Goal: Task Accomplishment & Management: Complete application form

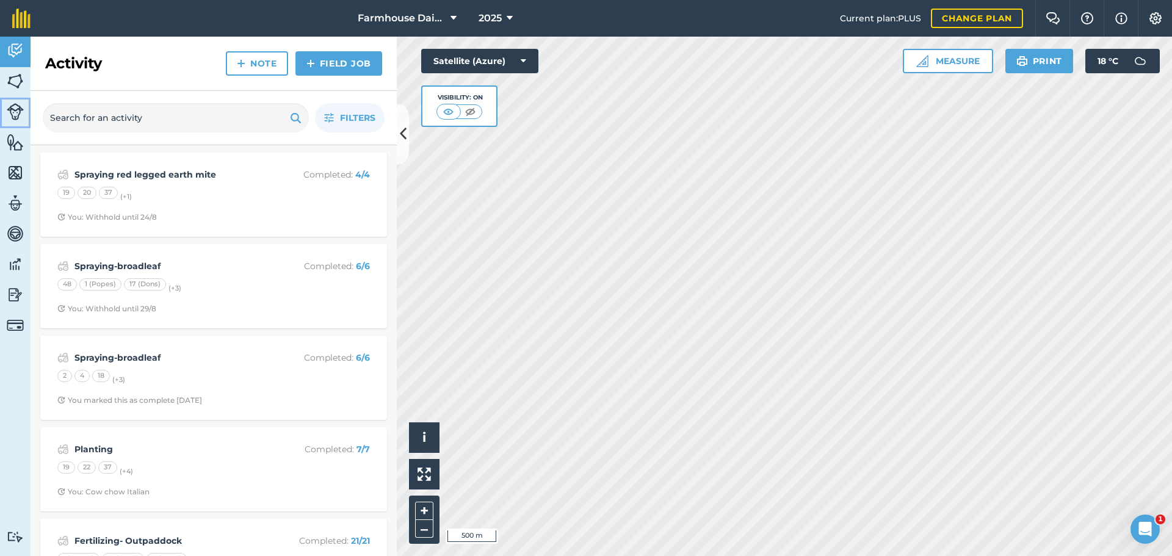
click at [26, 112] on link "Livestock" at bounding box center [15, 113] width 31 height 31
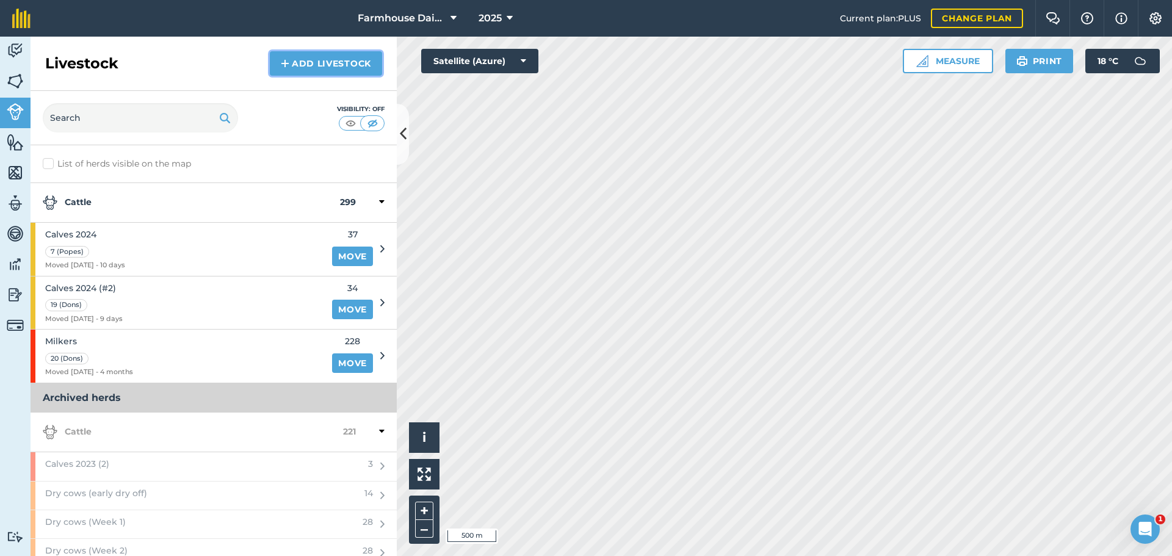
click at [307, 65] on link "Add Livestock" at bounding box center [326, 63] width 112 height 24
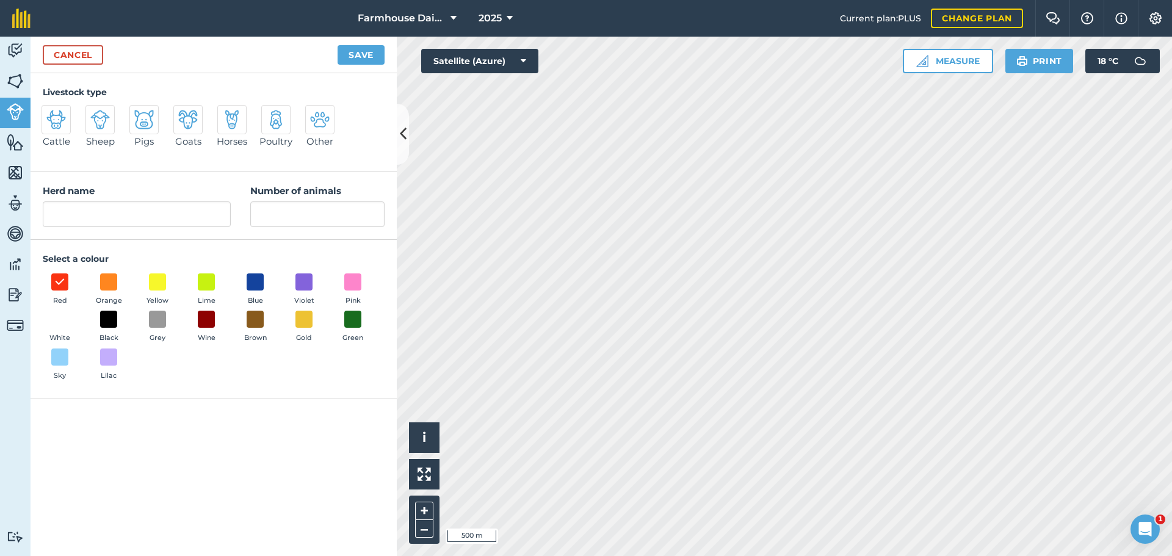
click at [56, 124] on img at bounding box center [56, 120] width 20 height 20
click at [51, 113] on input "Cattle" at bounding box center [47, 109] width 8 height 8
radio input "true"
drag, startPoint x: 85, startPoint y: 217, endPoint x: 59, endPoint y: 216, distance: 25.7
click at [59, 216] on input "Cattle" at bounding box center [137, 215] width 188 height 26
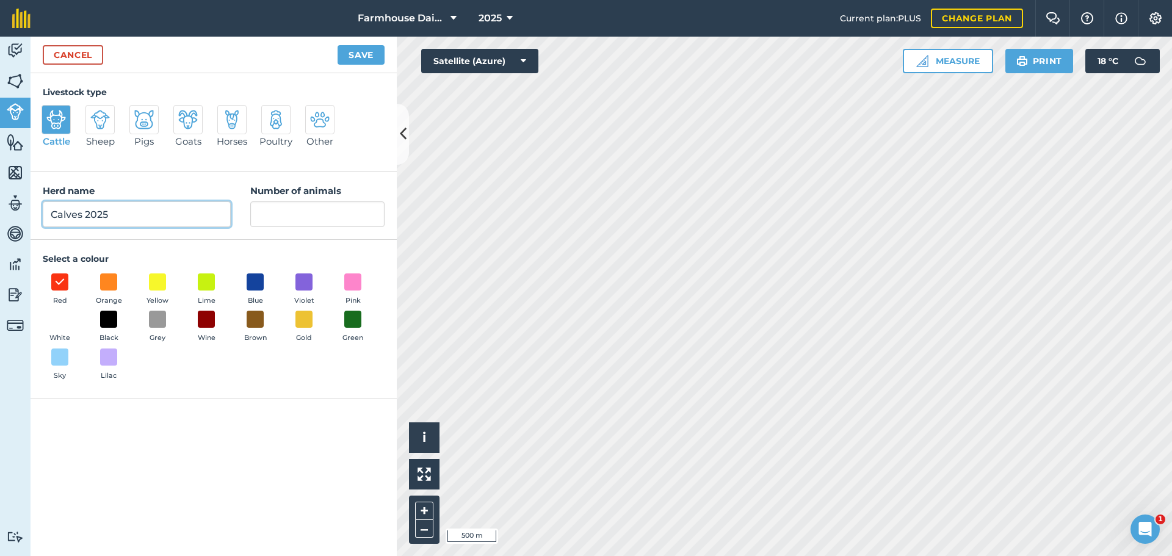
type input "Calves 2025"
click at [285, 208] on input "Number of animals" at bounding box center [317, 215] width 134 height 26
type input "70"
click at [365, 57] on button "Save" at bounding box center [361, 55] width 47 height 20
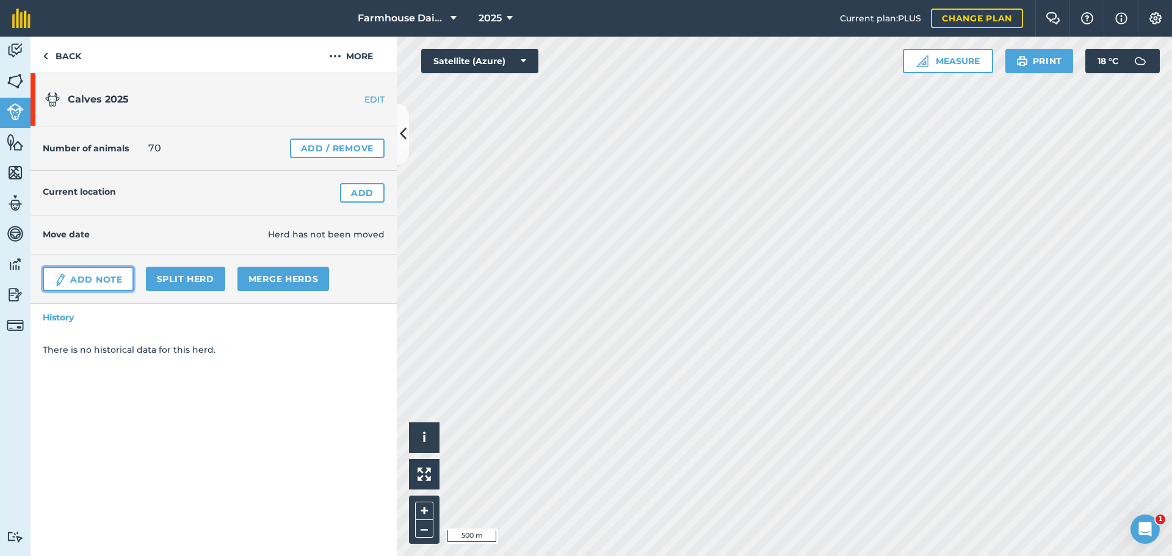
click at [109, 277] on link "Add Note" at bounding box center [88, 279] width 91 height 24
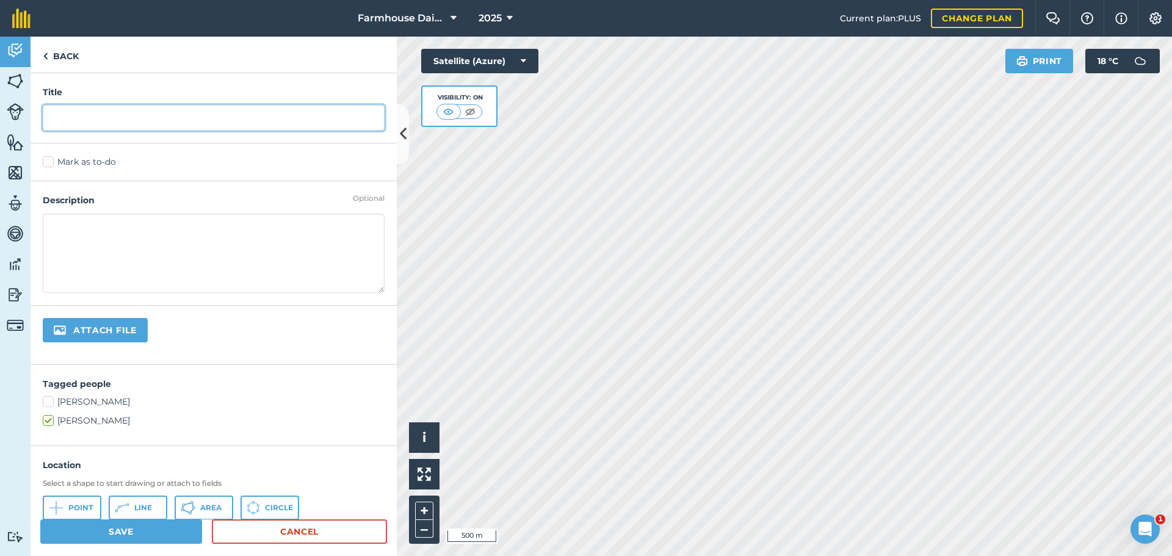
click at [111, 114] on input "text" at bounding box center [214, 118] width 342 height 26
type input "Vaccinated 7 in 1"
click at [47, 163] on label "Mark as to-do" at bounding box center [214, 162] width 342 height 13
click at [47, 163] on input "Mark as to-do" at bounding box center [47, 160] width 8 height 8
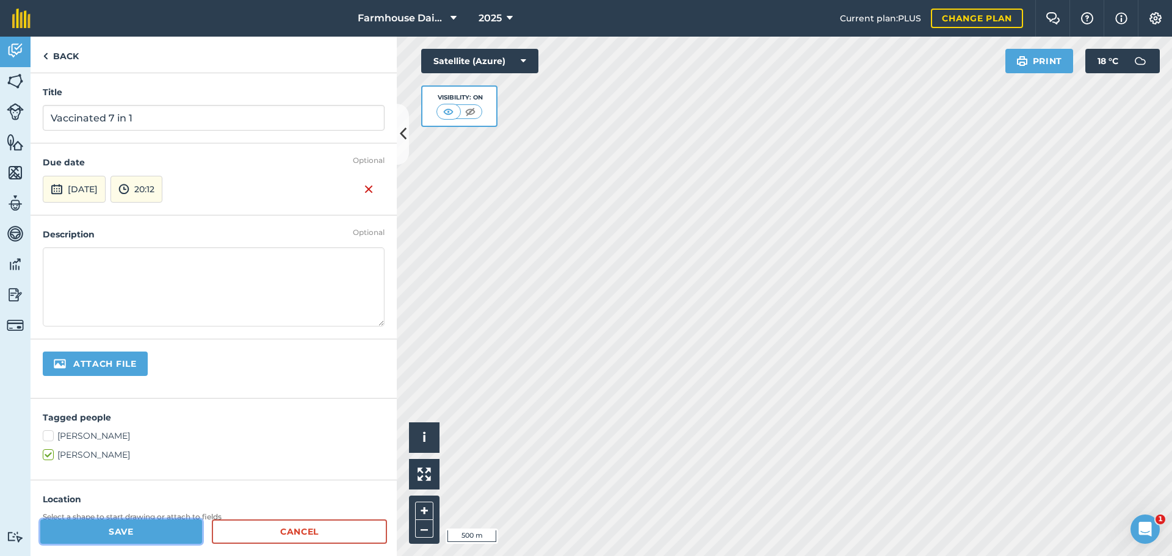
click at [129, 531] on button "Save" at bounding box center [121, 532] width 162 height 24
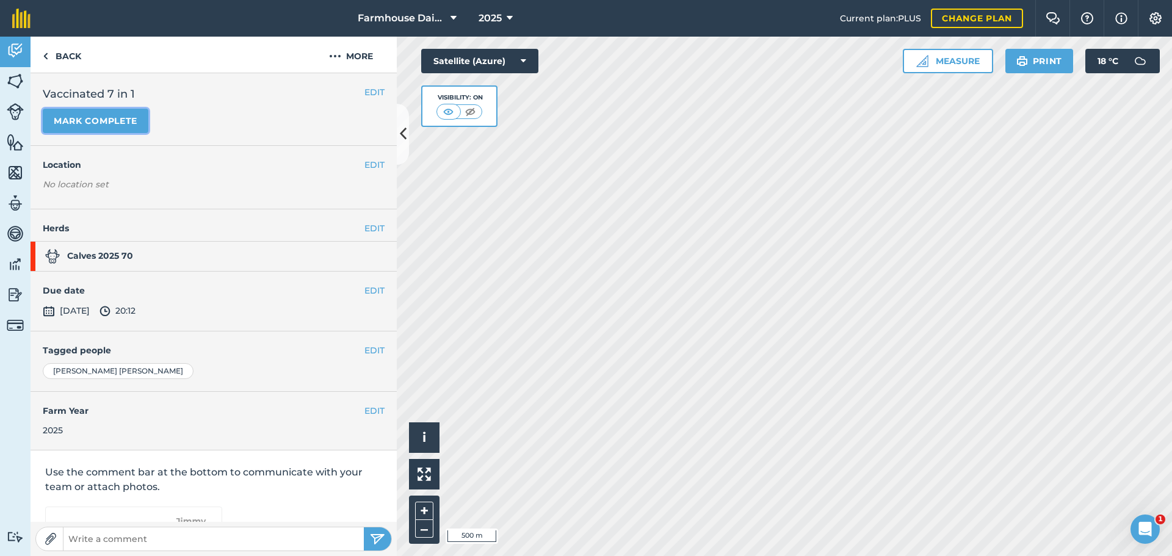
click at [125, 124] on button "Mark complete" at bounding box center [96, 121] width 106 height 24
click at [365, 287] on button "EDIT" at bounding box center [375, 290] width 20 height 13
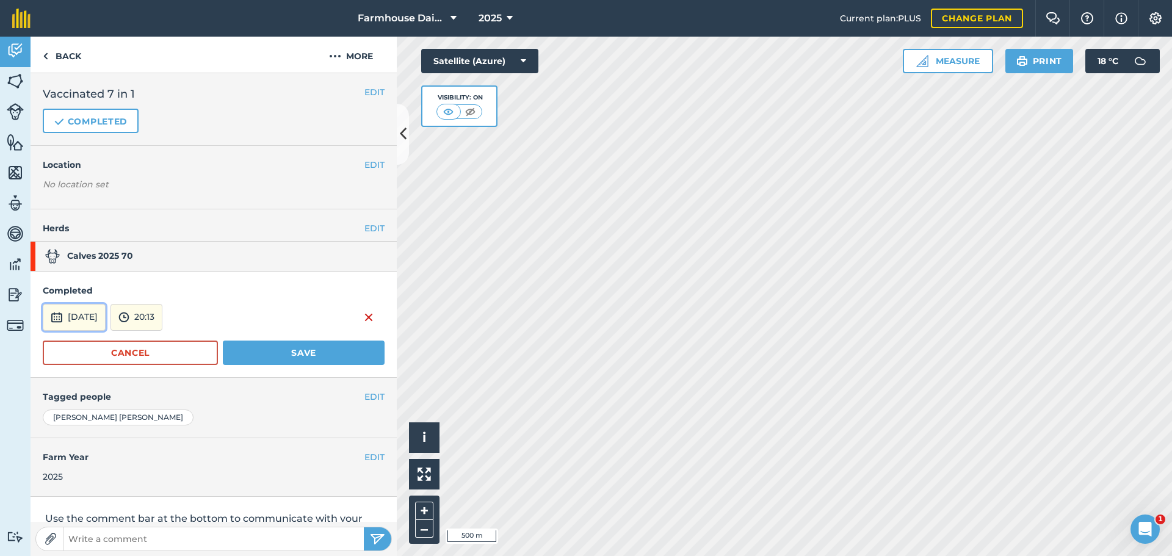
click at [101, 314] on button "[DATE]" at bounding box center [74, 317] width 63 height 27
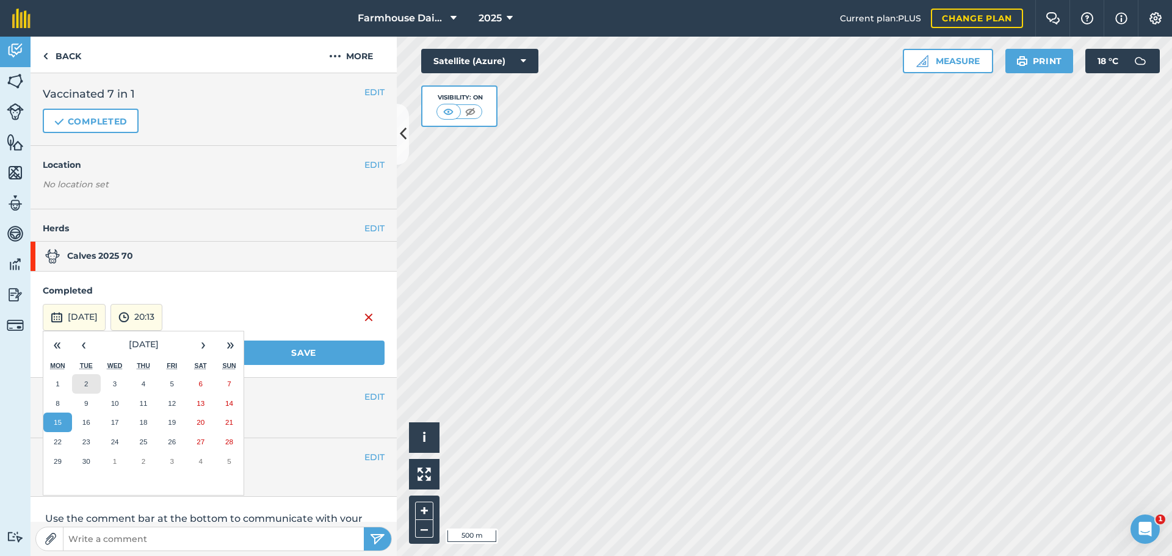
click at [87, 382] on abbr "2" at bounding box center [86, 384] width 4 height 8
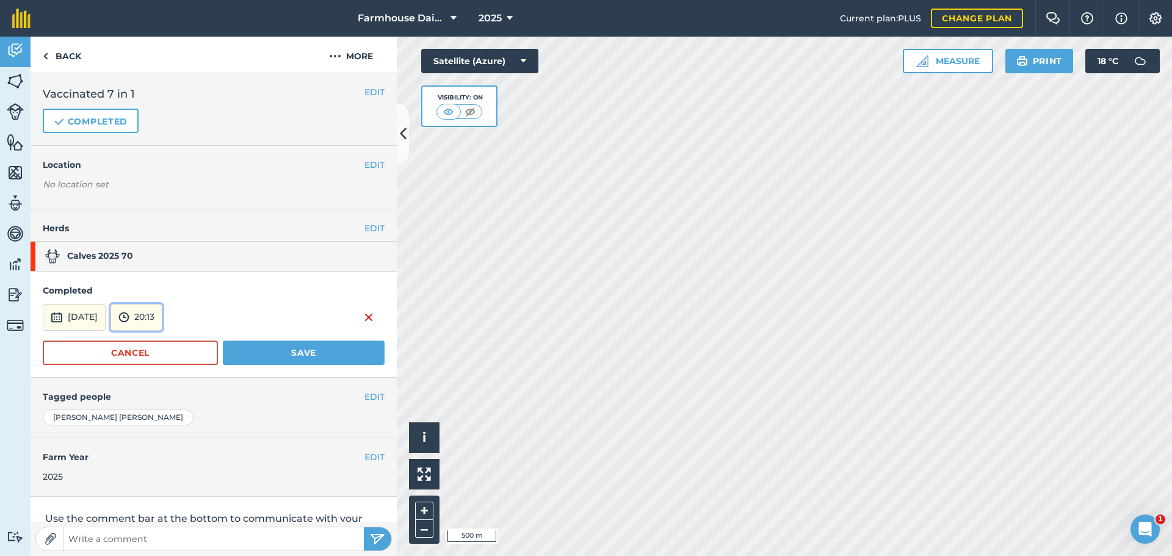
click at [162, 314] on button "20:13" at bounding box center [137, 317] width 52 height 27
click at [168, 348] on button "13:00" at bounding box center [139, 351] width 57 height 20
click at [278, 350] on button "Save" at bounding box center [304, 353] width 162 height 24
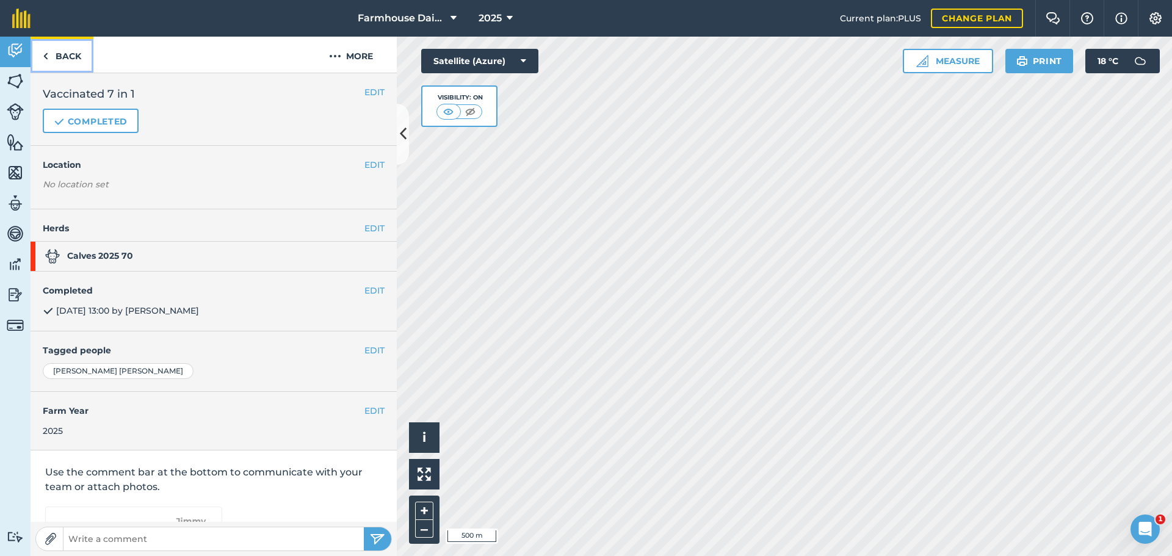
click at [65, 54] on link "Back" at bounding box center [62, 55] width 63 height 36
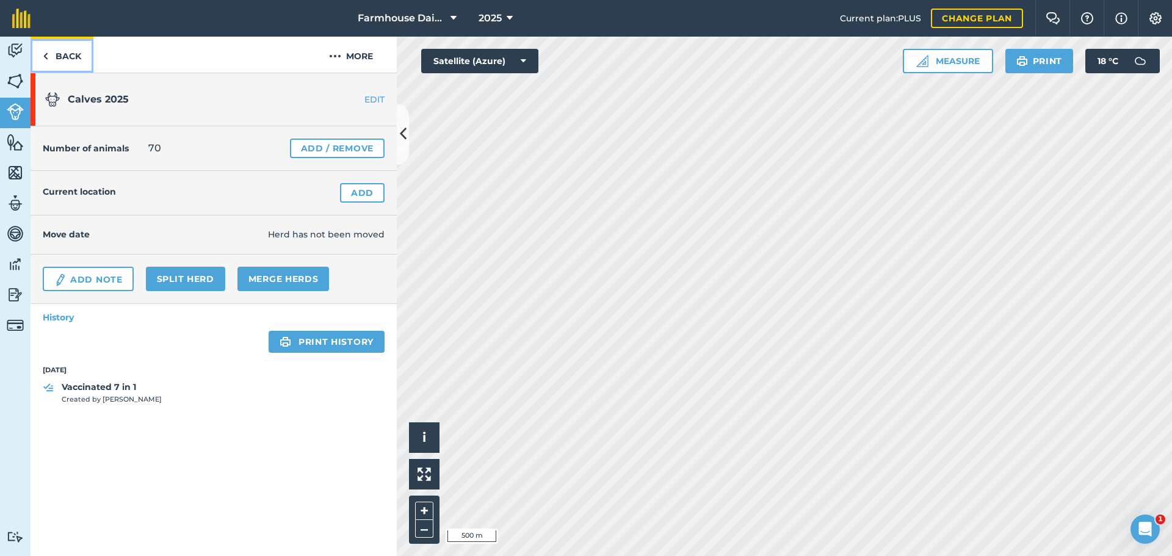
click at [73, 59] on link "Back" at bounding box center [62, 55] width 63 height 36
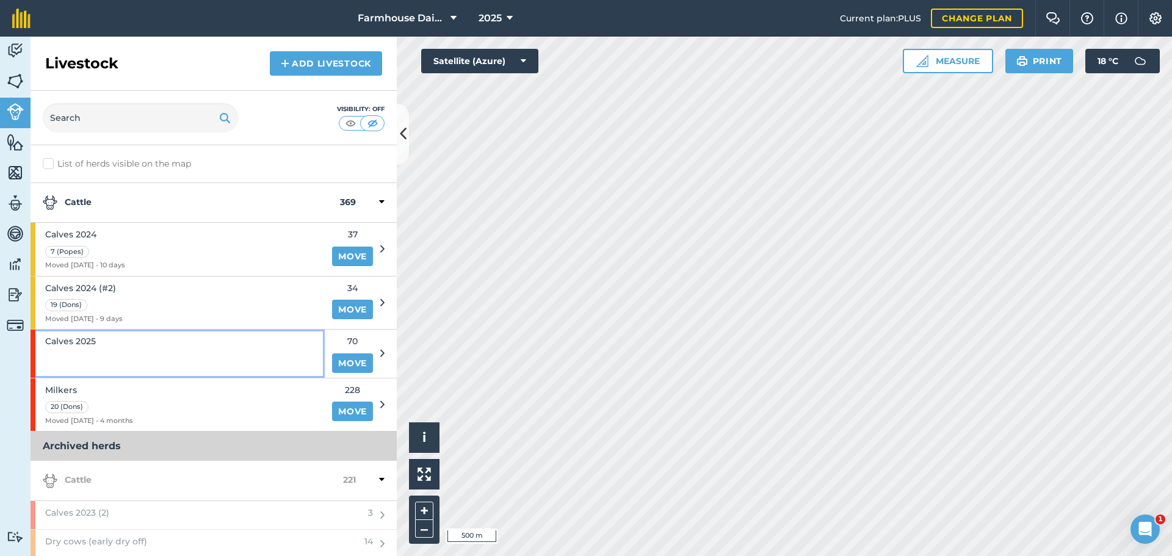
click at [109, 349] on div "Calves 2025" at bounding box center [178, 354] width 294 height 48
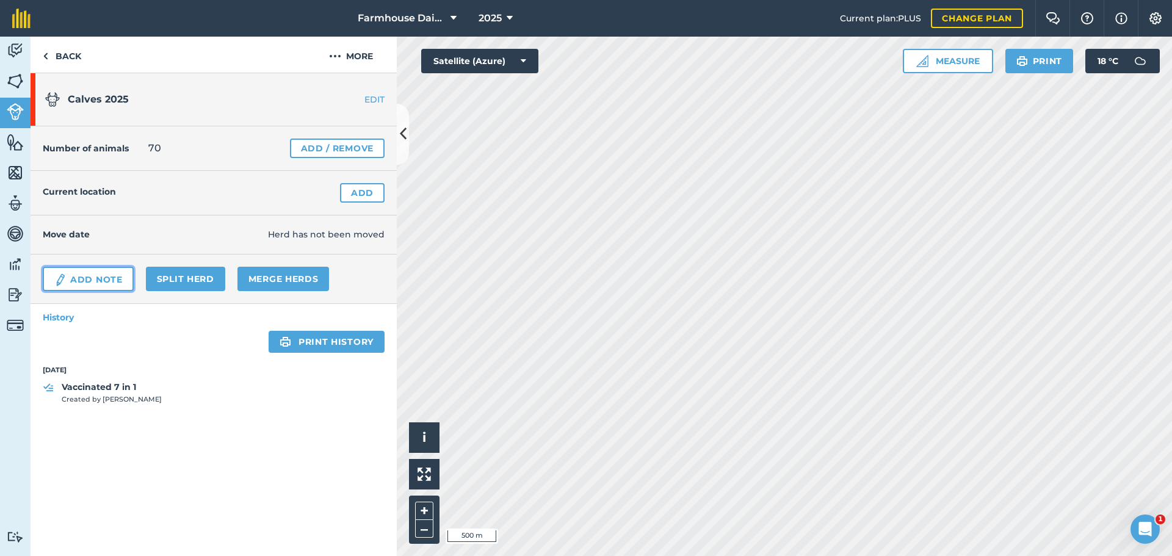
click at [104, 275] on link "Add Note" at bounding box center [88, 279] width 91 height 24
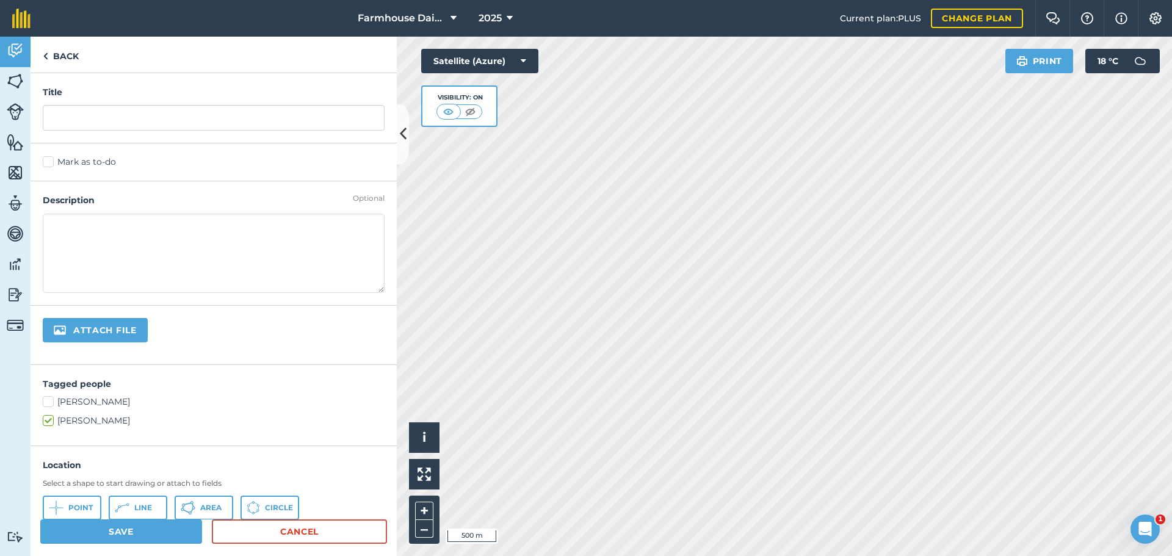
click at [49, 161] on label "Mark as to-do" at bounding box center [214, 162] width 342 height 13
click at [49, 161] on input "Mark as to-do" at bounding box center [47, 160] width 8 height 8
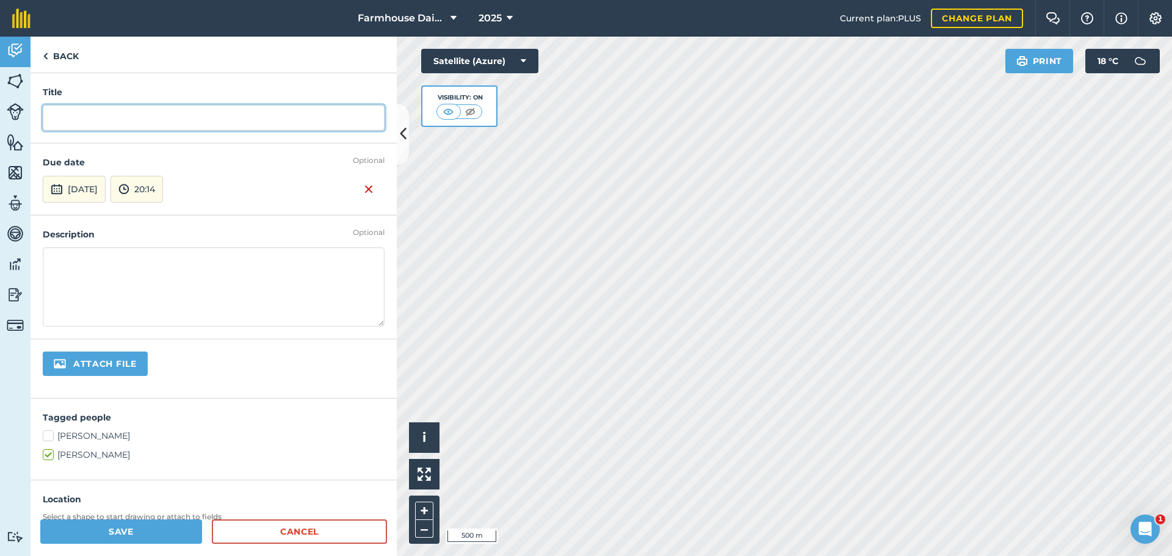
click at [73, 117] on input "text" at bounding box center [214, 118] width 342 height 26
type input "Vaccinate 7 in 1"
click at [102, 257] on textarea at bounding box center [214, 286] width 342 height 79
type textarea "Second dose"
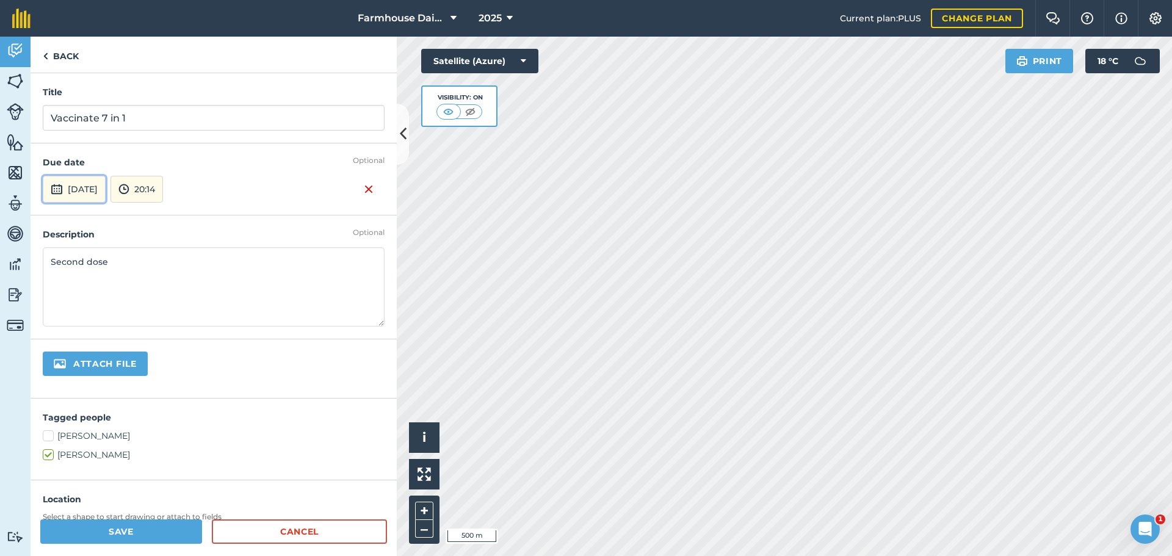
click at [106, 189] on button "[DATE]" at bounding box center [74, 189] width 63 height 27
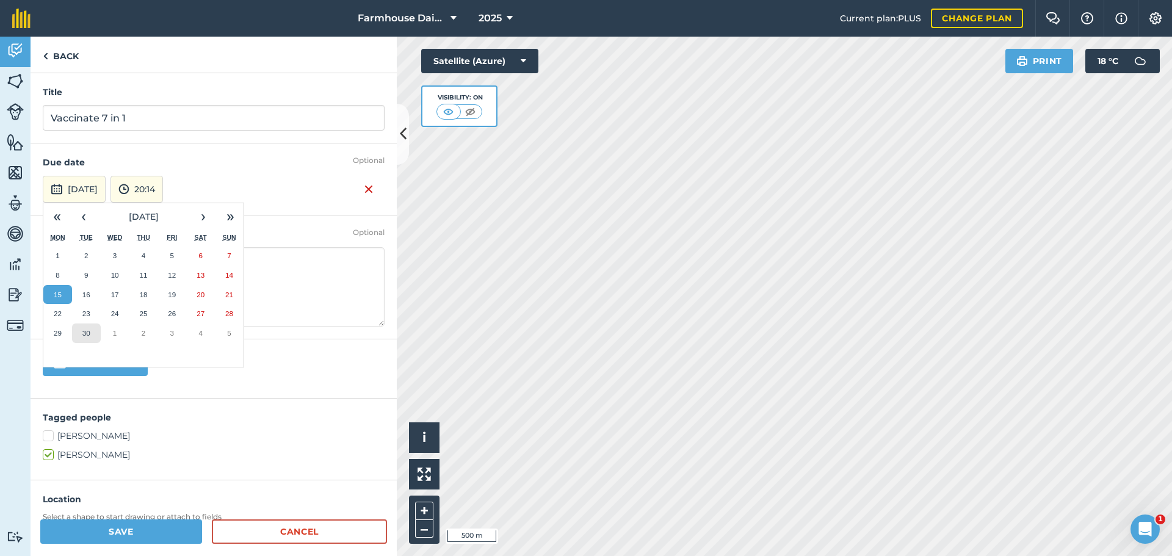
click at [90, 336] on button "30" at bounding box center [86, 334] width 29 height 20
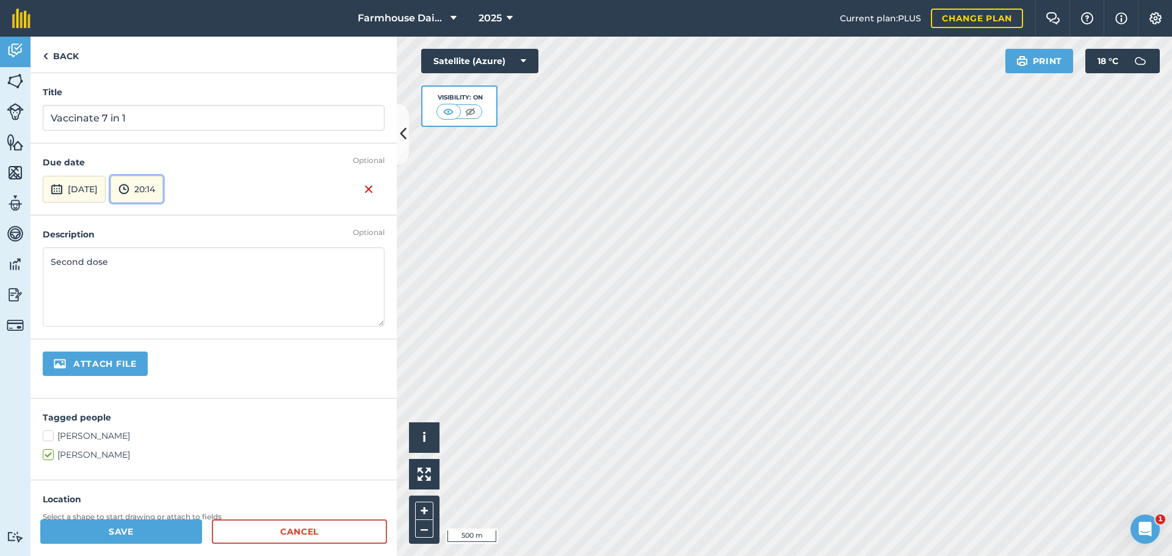
click at [163, 192] on button "20:14" at bounding box center [137, 189] width 53 height 27
click at [169, 302] on button "12:00" at bounding box center [139, 306] width 57 height 20
click at [149, 534] on button "Save" at bounding box center [121, 532] width 162 height 24
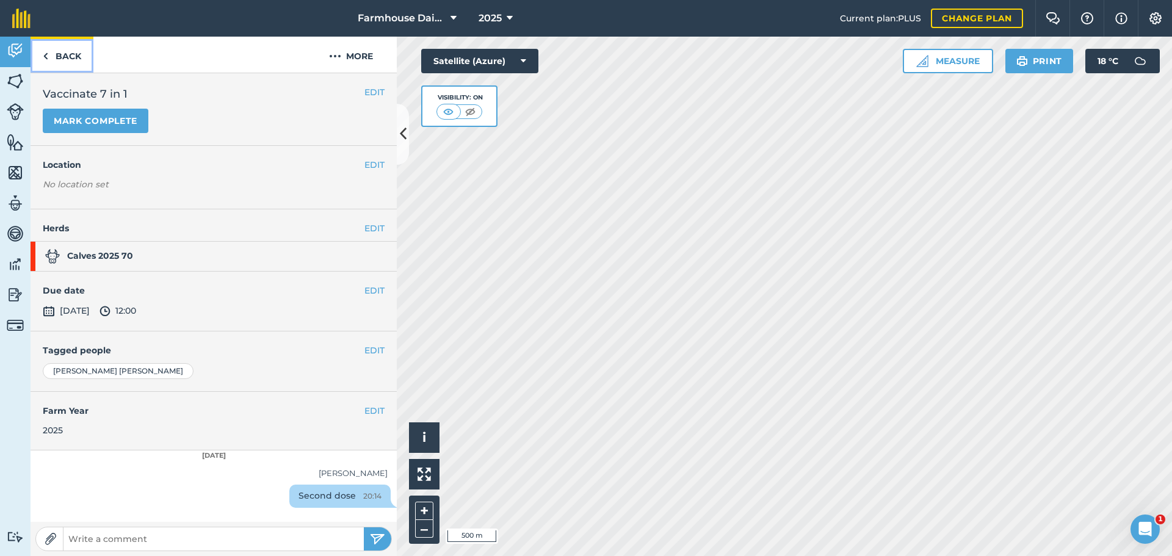
click at [62, 60] on link "Back" at bounding box center [62, 55] width 63 height 36
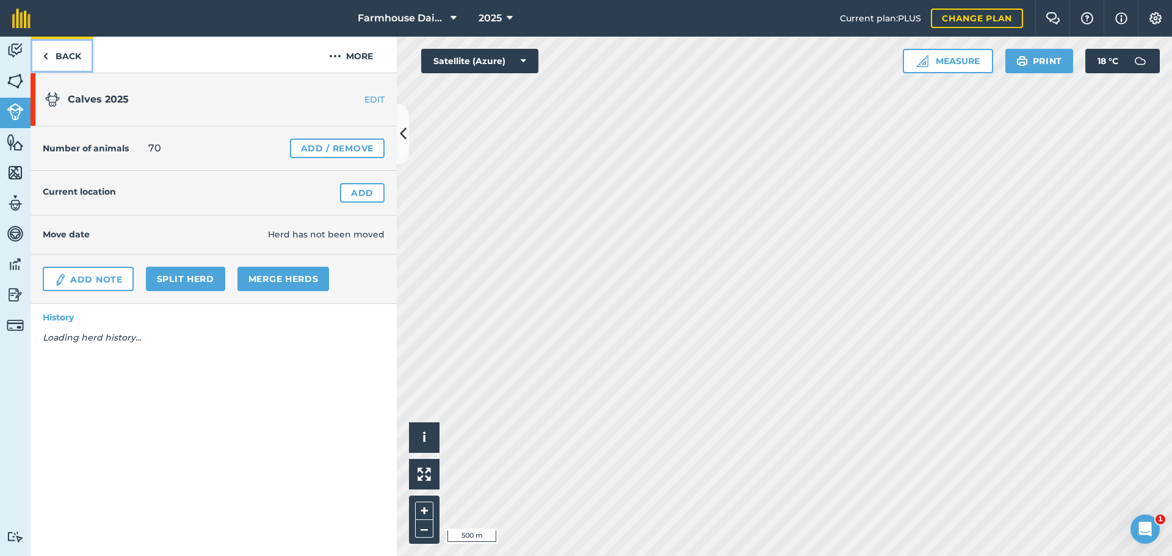
click at [78, 62] on link "Back" at bounding box center [62, 55] width 63 height 36
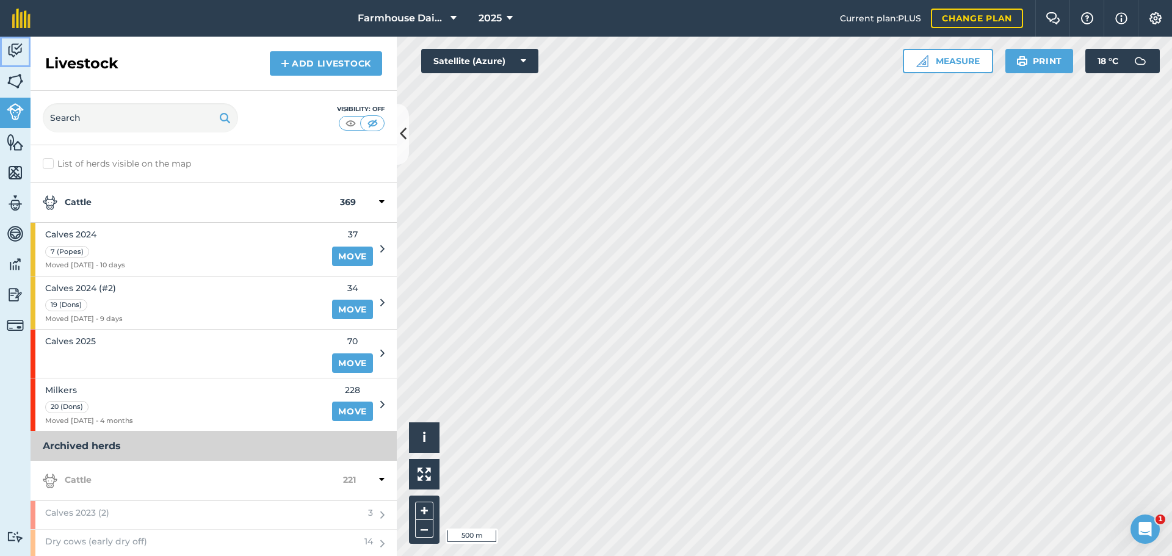
click at [26, 48] on link "Activity" at bounding box center [15, 52] width 31 height 31
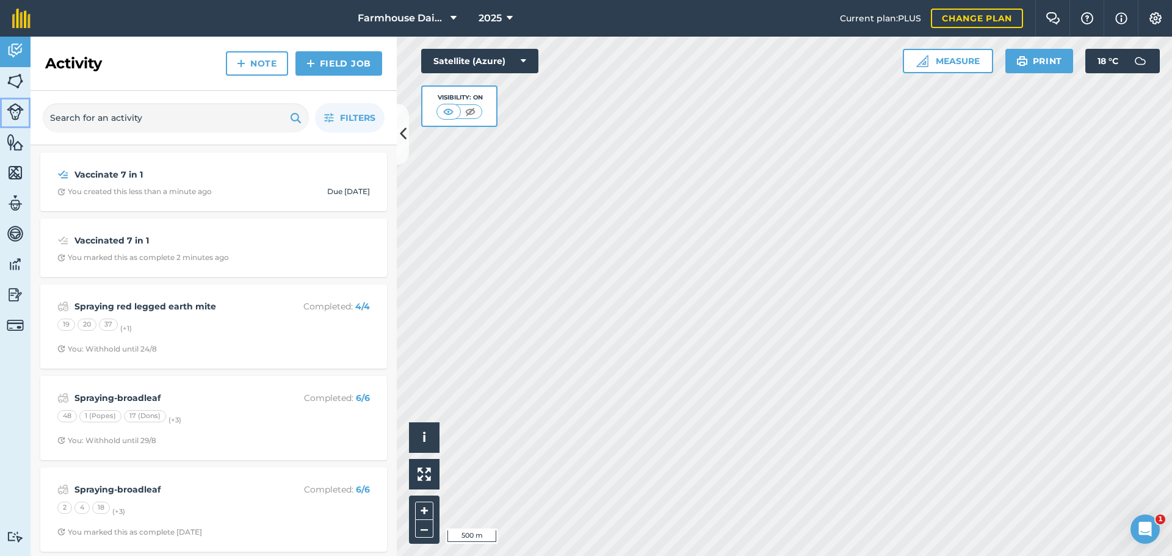
click at [20, 112] on img at bounding box center [15, 111] width 17 height 17
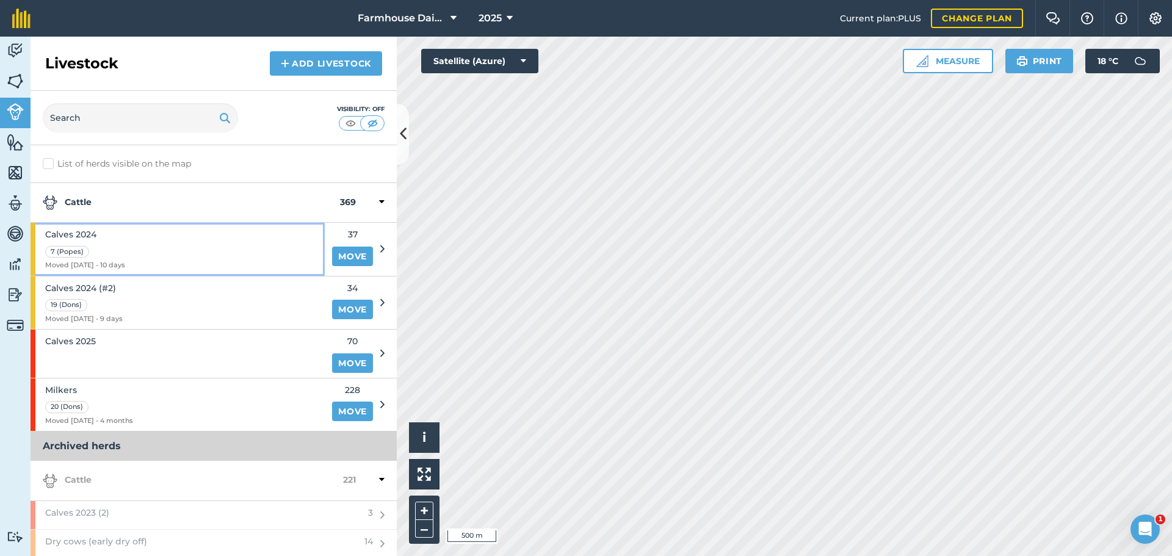
click at [145, 252] on div "Calves 2024 7 (Popes) Moved [DATE] - 10 days" at bounding box center [178, 249] width 294 height 53
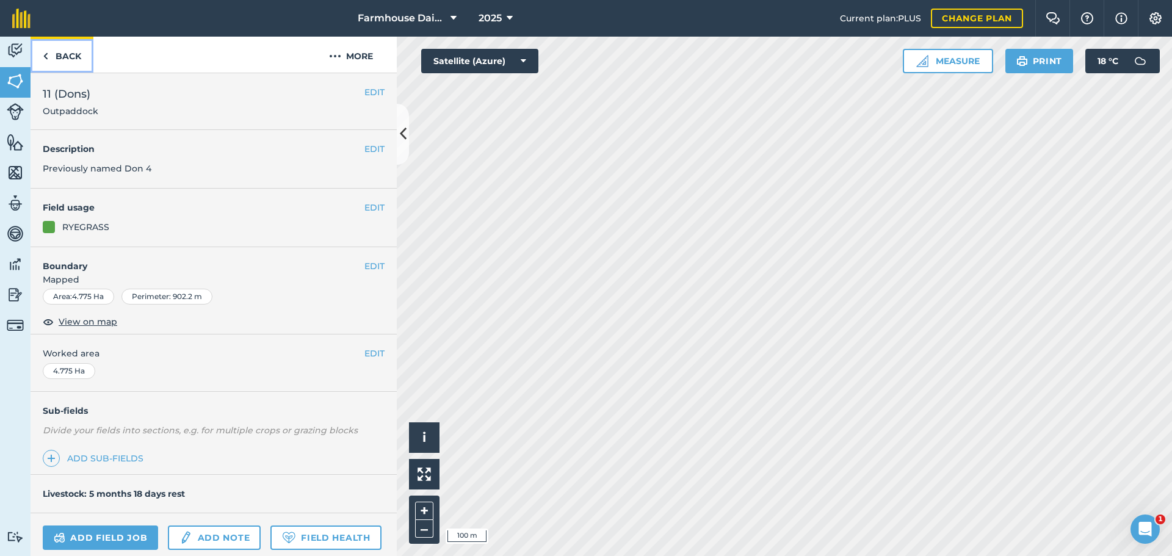
click at [57, 67] on link "Back" at bounding box center [62, 55] width 63 height 36
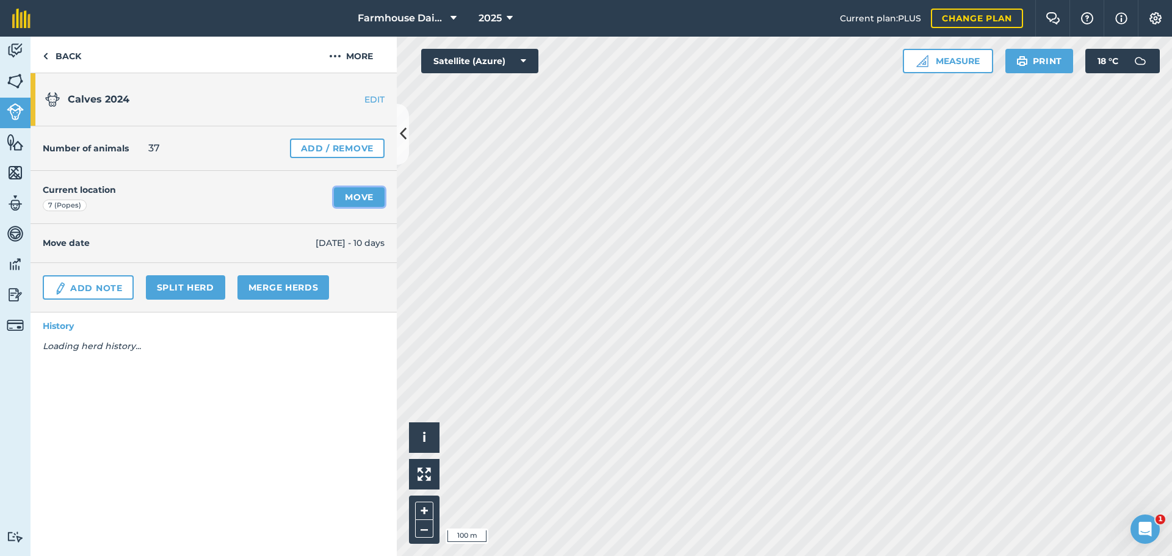
click at [343, 192] on link "Move" at bounding box center [359, 197] width 51 height 20
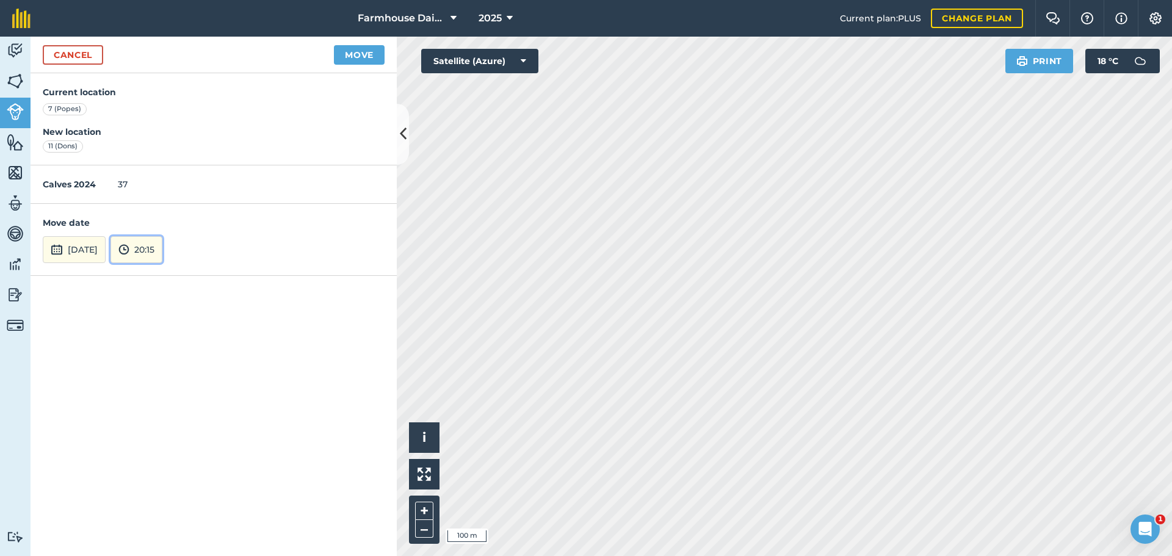
click at [139, 250] on button "20:15" at bounding box center [137, 249] width 52 height 27
click at [163, 172] on button "11:00" at bounding box center [139, 174] width 57 height 20
click at [362, 57] on button "Move" at bounding box center [359, 55] width 51 height 20
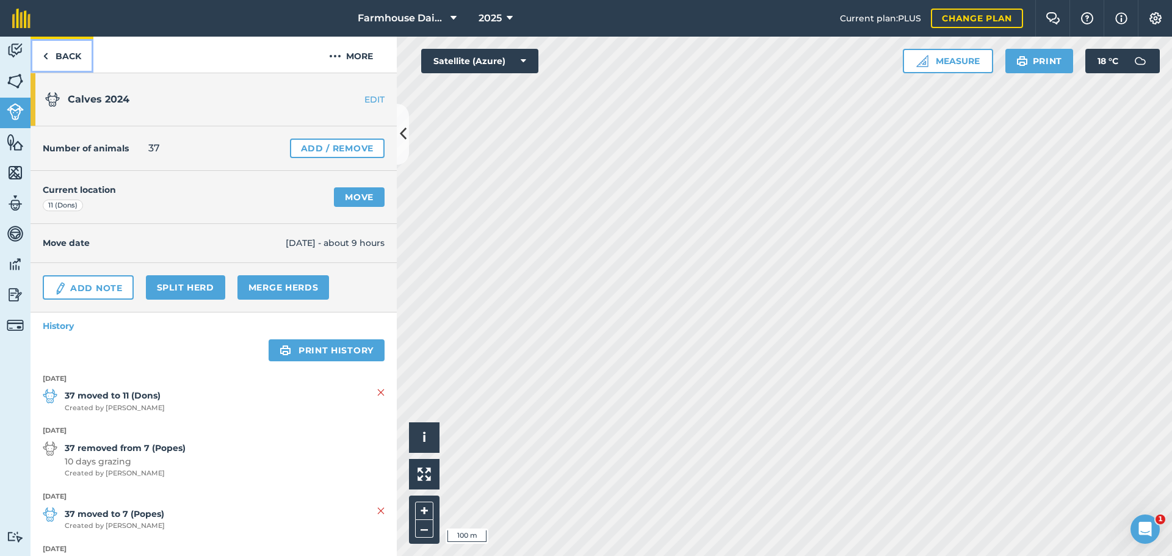
click at [72, 65] on link "Back" at bounding box center [62, 55] width 63 height 36
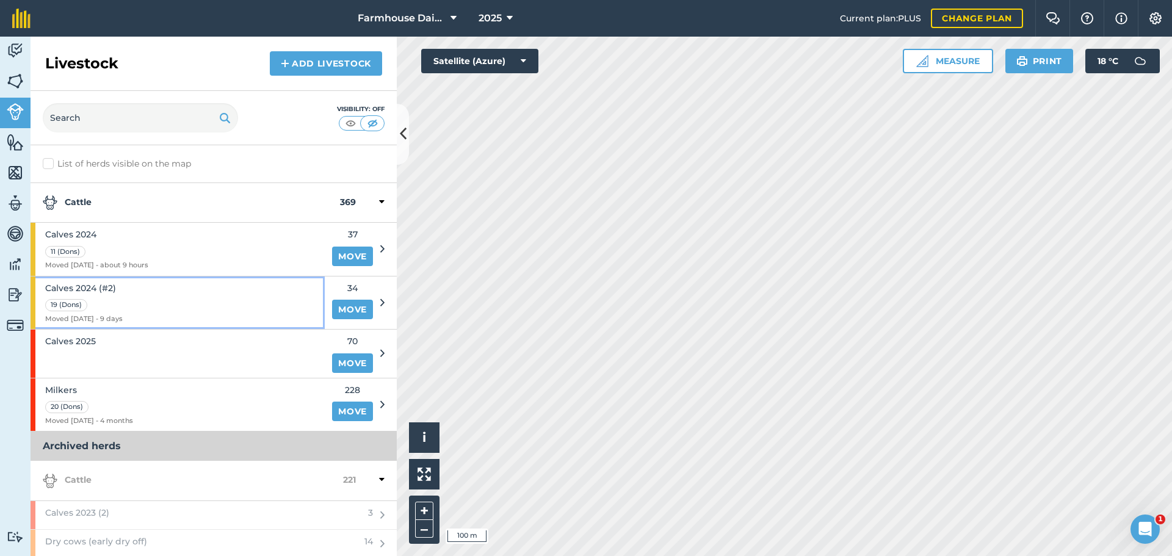
click at [191, 296] on div "Calves 2024 (#2) 19 (Dons) Moved [DATE] - 9 days" at bounding box center [178, 303] width 294 height 53
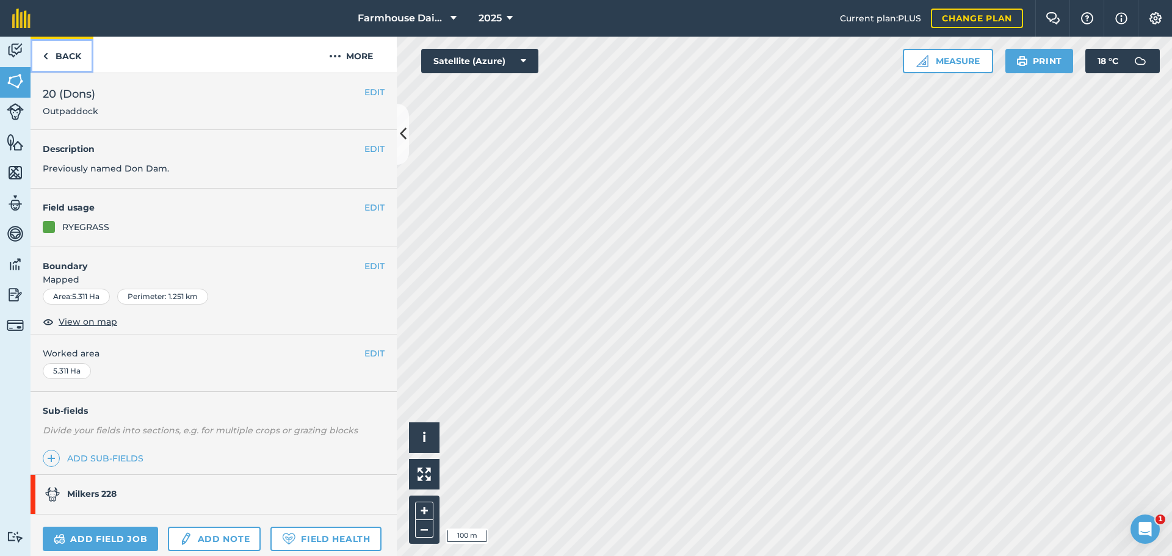
click at [60, 53] on link "Back" at bounding box center [62, 55] width 63 height 36
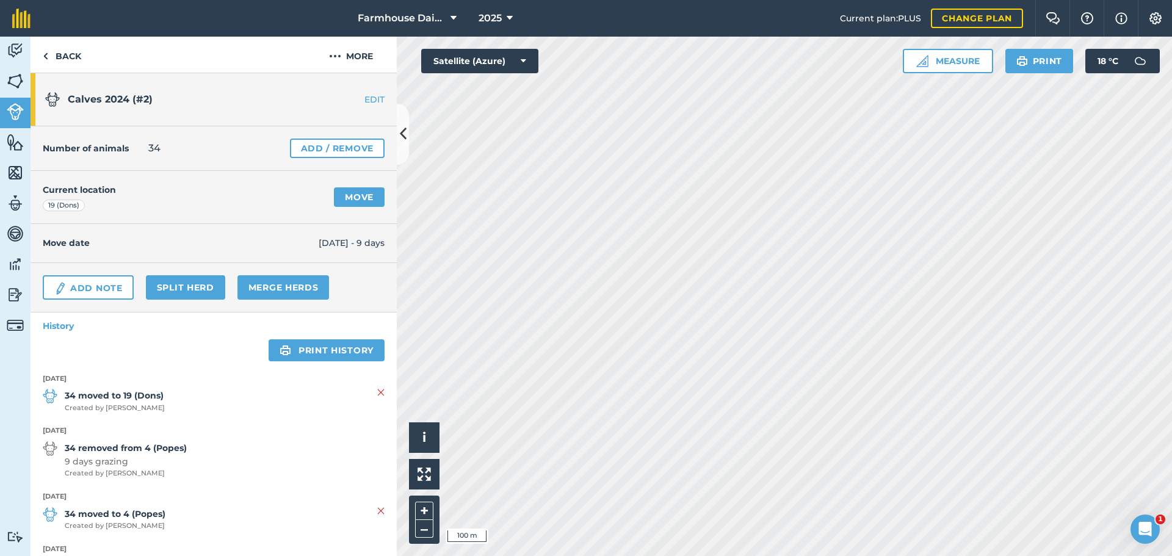
click at [378, 195] on div "Current location 19 (Dons) Move" at bounding box center [214, 197] width 366 height 53
click at [369, 195] on link "Move" at bounding box center [359, 197] width 51 height 20
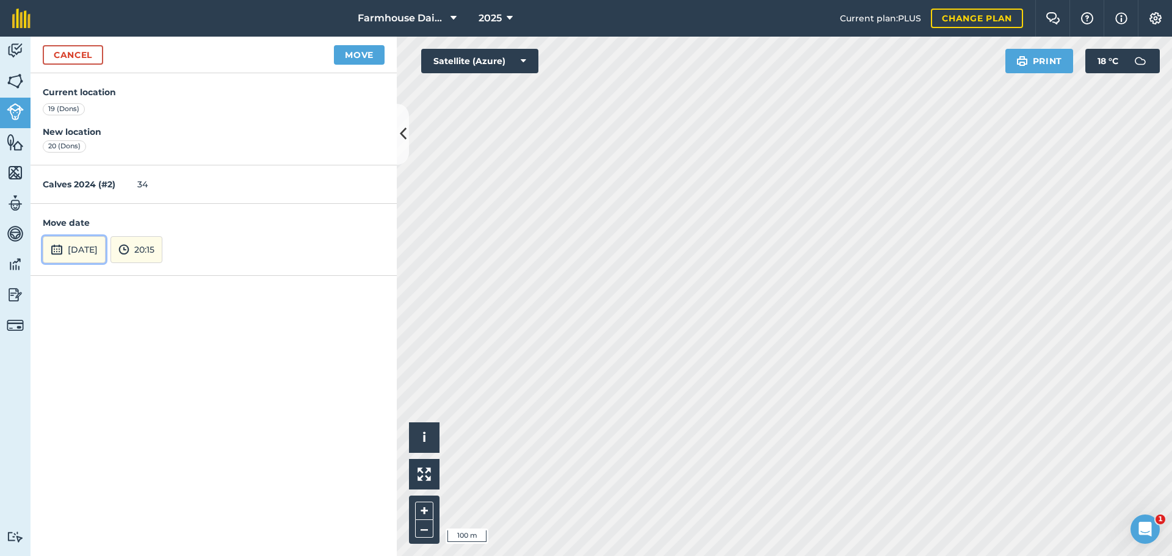
click at [96, 247] on button "[DATE]" at bounding box center [74, 249] width 63 height 27
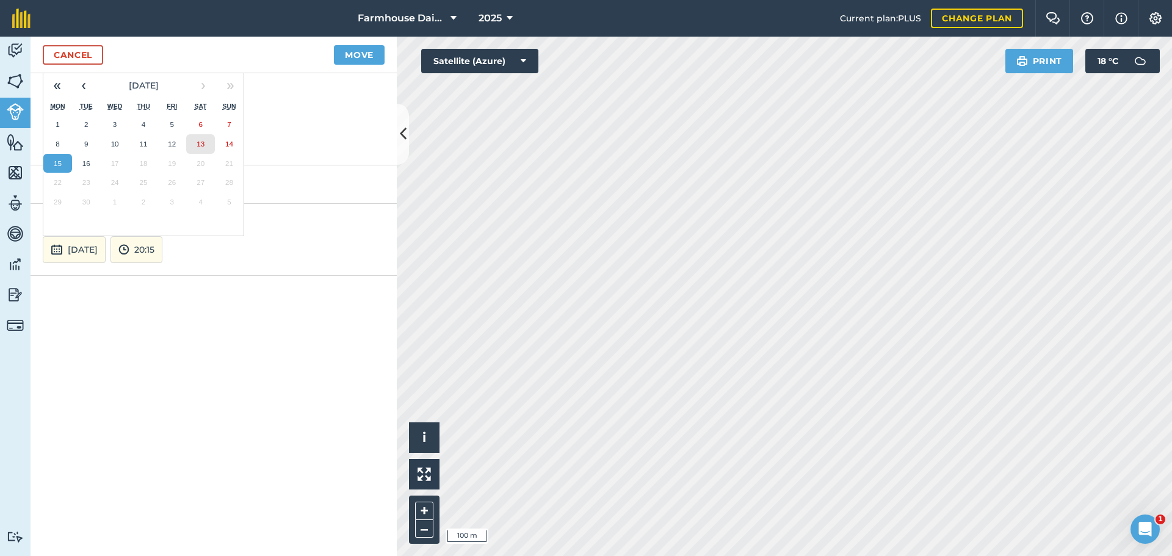
click at [197, 145] on abbr "13" at bounding box center [201, 144] width 8 height 8
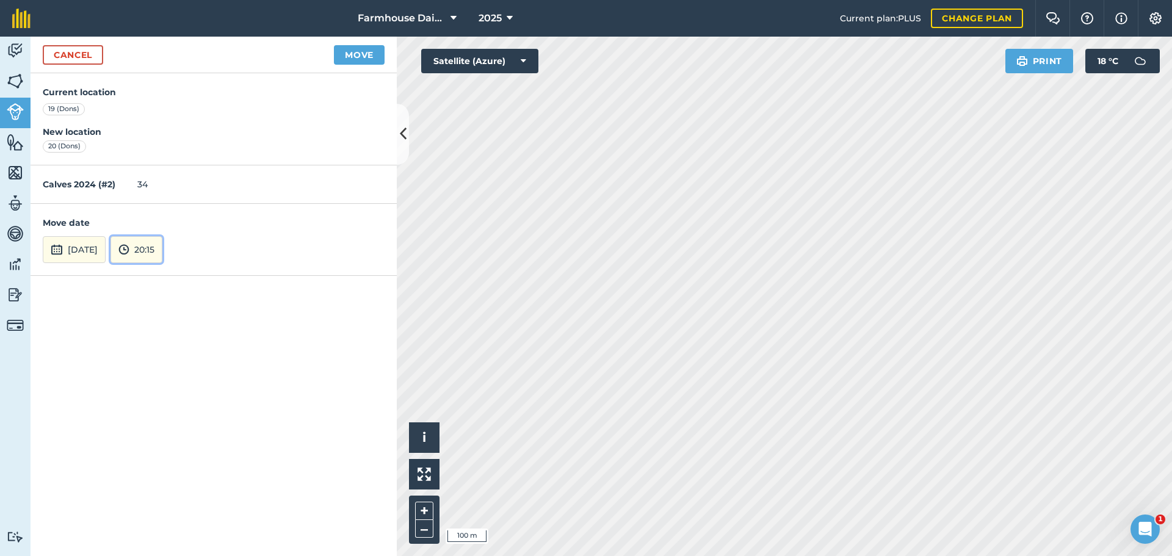
click at [162, 243] on button "20:15" at bounding box center [137, 249] width 52 height 27
click at [166, 207] on button "12:00" at bounding box center [139, 213] width 57 height 20
click at [363, 54] on button "Move" at bounding box center [359, 55] width 51 height 20
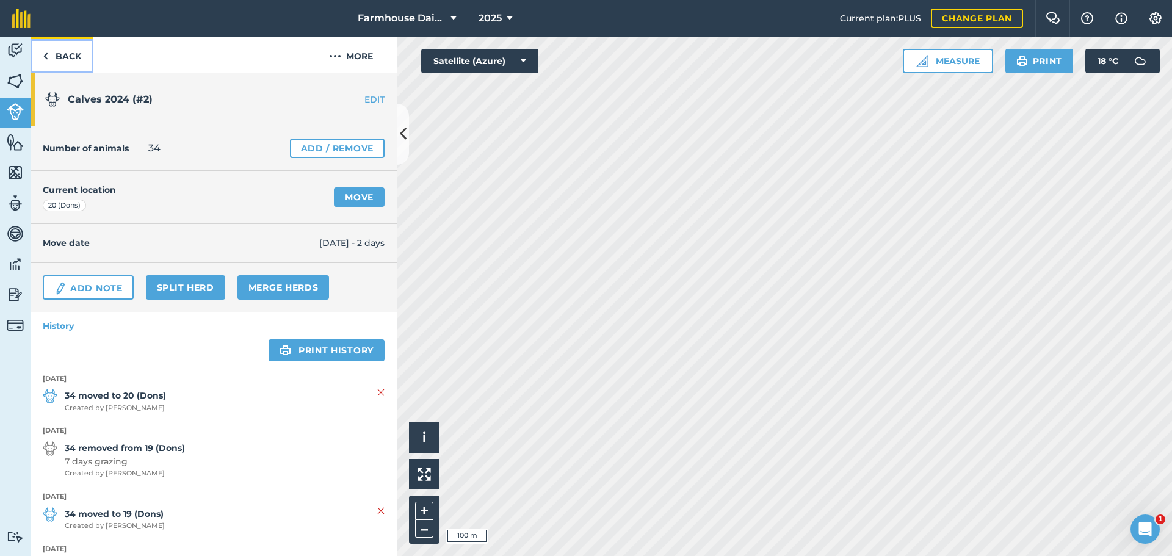
click at [78, 56] on link "Back" at bounding box center [62, 55] width 63 height 36
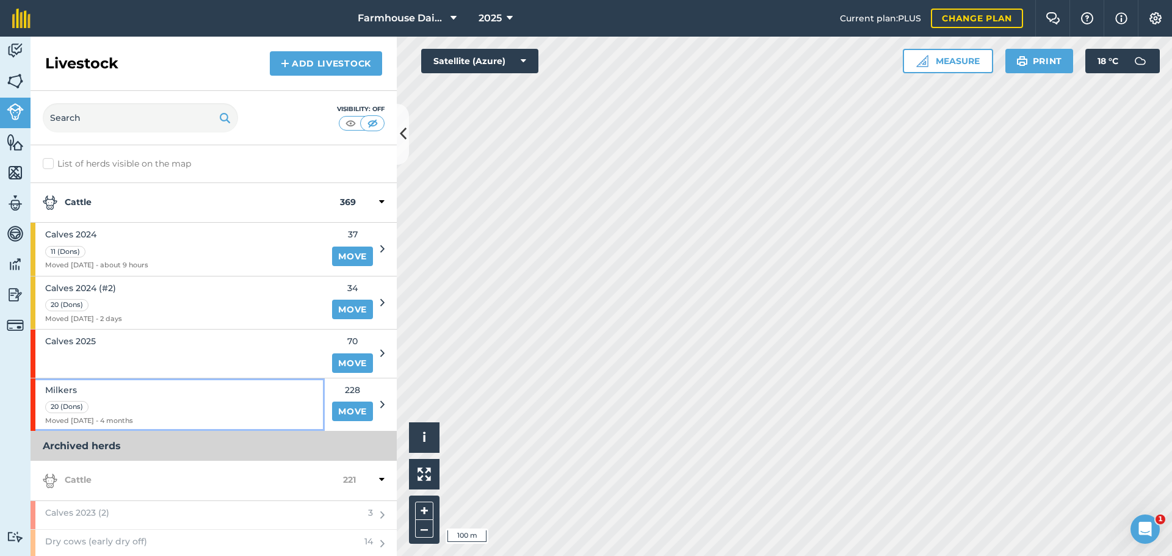
click at [184, 403] on div "Milkers 20 (Dons) Moved [DATE] - 4 months" at bounding box center [178, 405] width 294 height 53
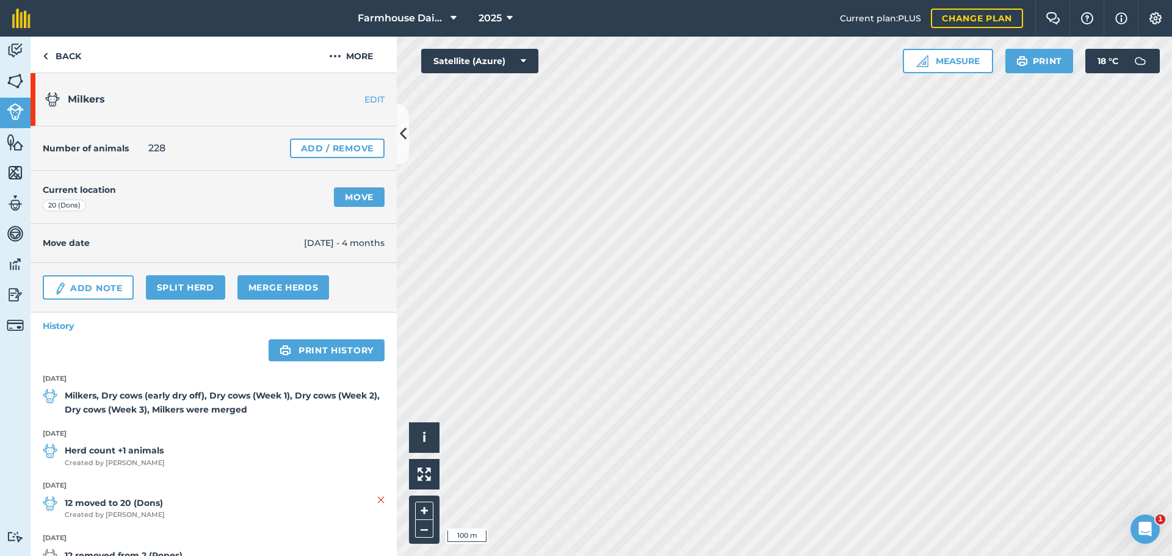
scroll to position [61, 0]
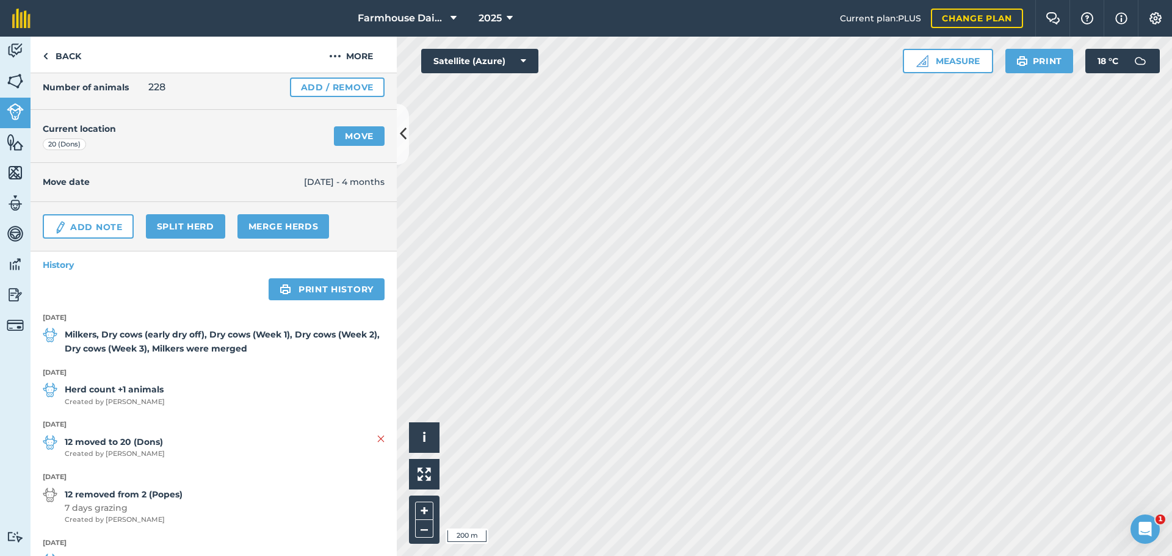
click at [222, 350] on strong "Milkers, Dry cows (early dry off), Dry cows (Week 1), Dry cows (Week 2), Dry co…" at bounding box center [225, 341] width 320 height 27
click at [319, 341] on strong "Milkers, Dry cows (early dry off), Dry cows (Week 1), Dry cows (Week 2), Dry co…" at bounding box center [225, 341] width 320 height 27
click at [245, 341] on strong "Milkers, Dry cows (early dry off), Dry cows (Week 1), Dry cows (Week 2), Dry co…" at bounding box center [225, 341] width 320 height 27
click at [352, 57] on button "More" at bounding box center [351, 55] width 92 height 36
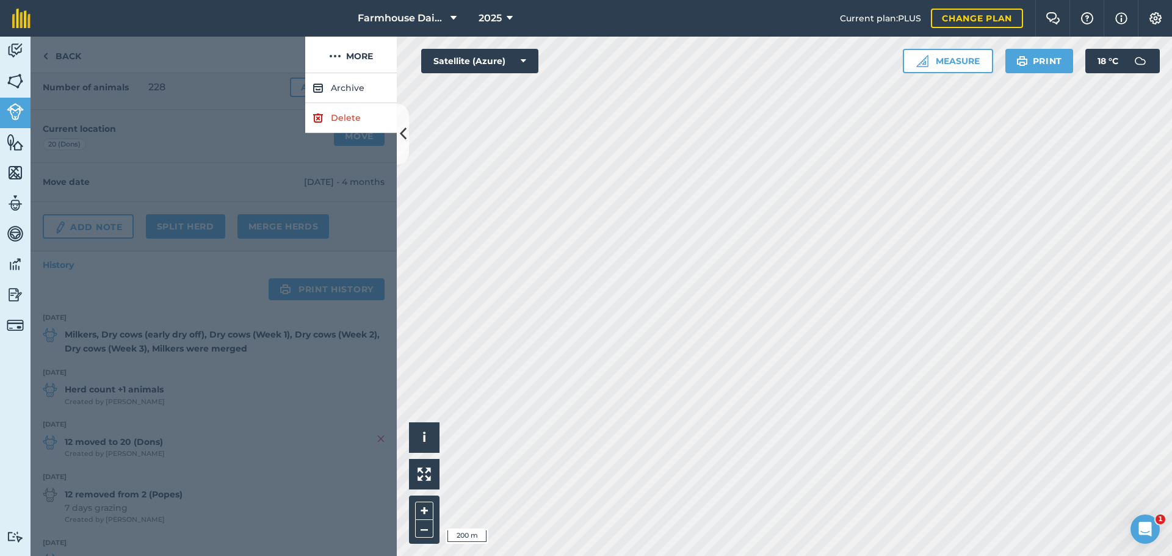
click at [228, 55] on div at bounding box center [168, 55] width 275 height 37
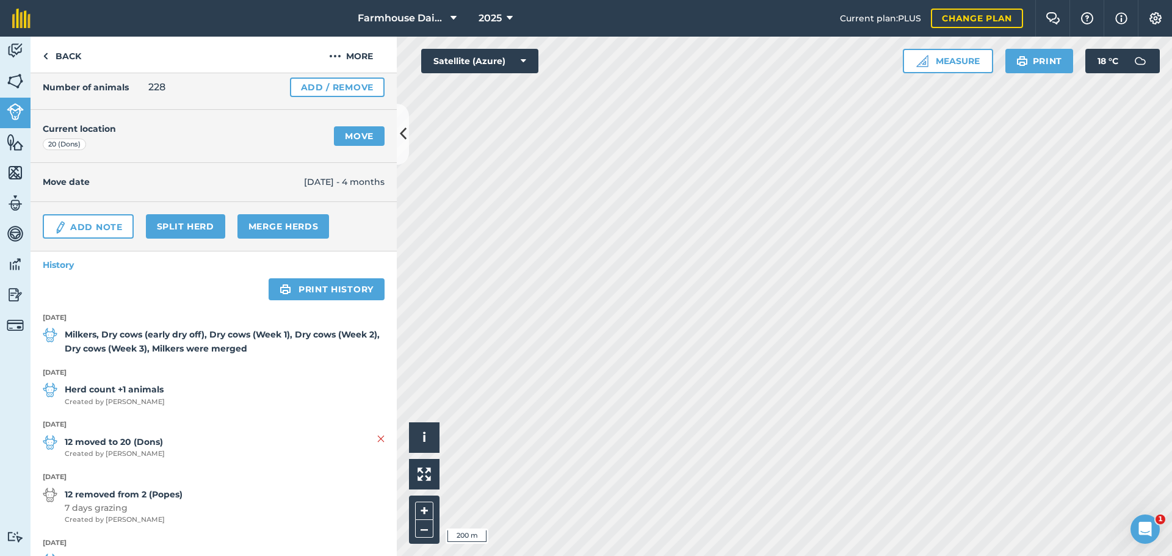
scroll to position [0, 0]
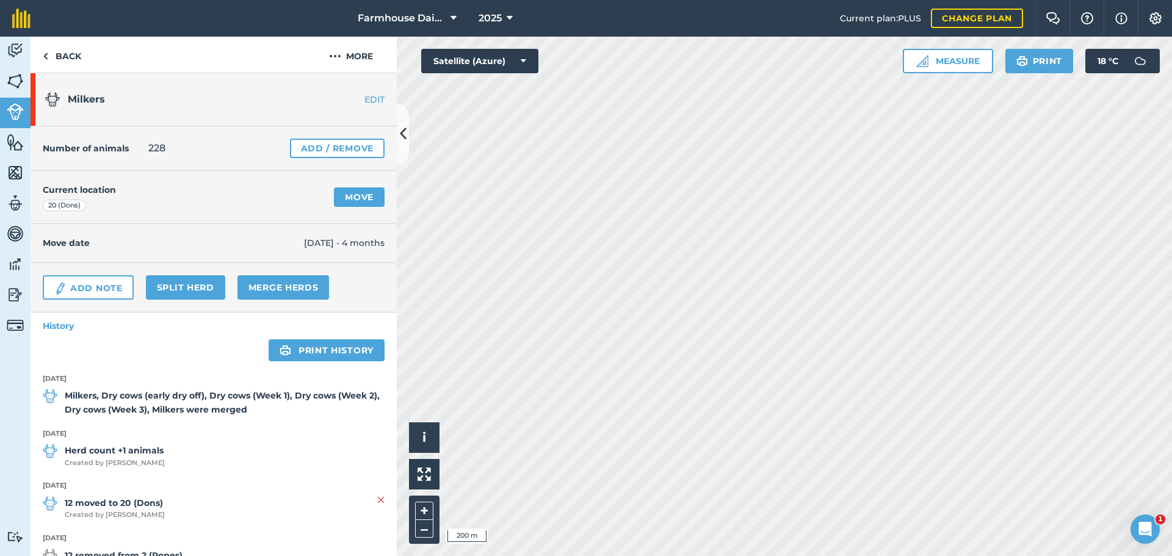
click at [359, 100] on link "EDIT" at bounding box center [358, 99] width 77 height 12
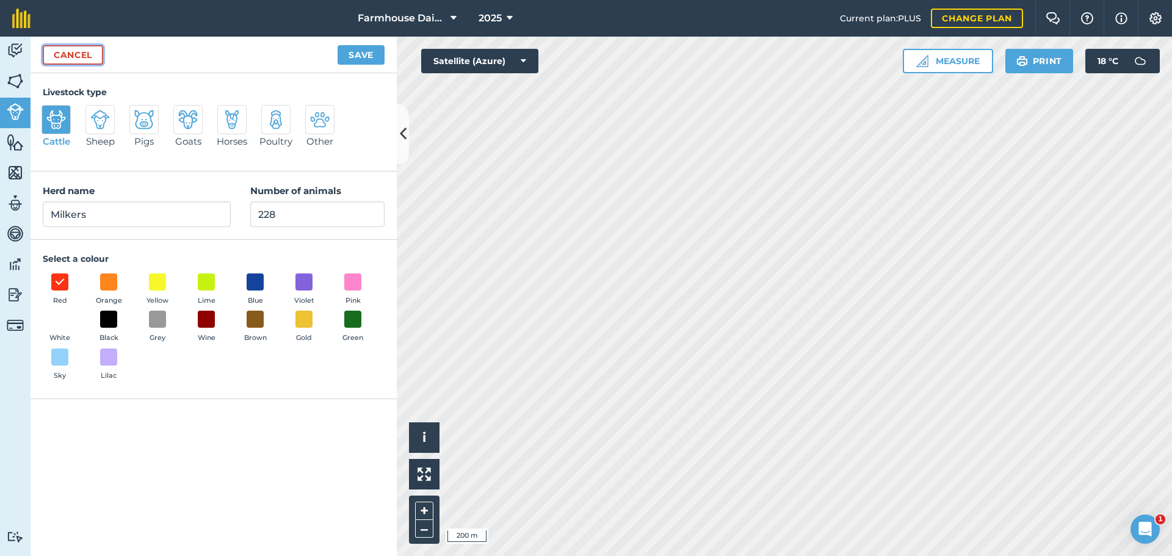
click at [64, 54] on link "Cancel" at bounding box center [73, 55] width 60 height 20
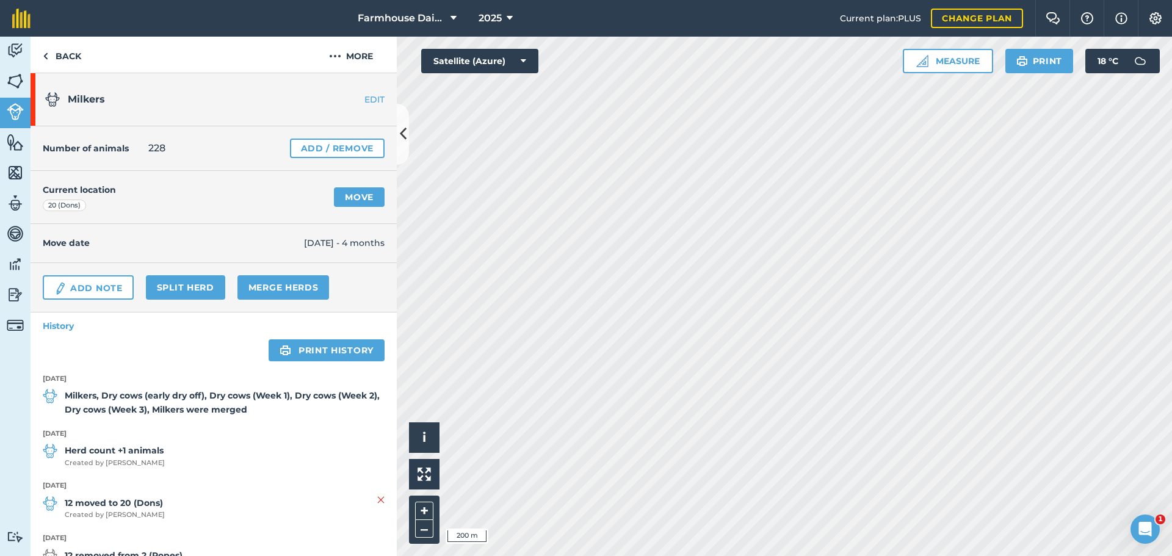
click at [214, 394] on strong "Milkers, Dry cows (early dry off), Dry cows (Week 1), Dry cows (Week 2), Dry co…" at bounding box center [225, 402] width 320 height 27
click at [214, 419] on li "[DATE] Milkers, Dry cows (early dry off), Dry cows (Week 1), Dry cows (Week 2),…" at bounding box center [214, 401] width 342 height 55
click at [60, 64] on link "Back" at bounding box center [62, 55] width 63 height 36
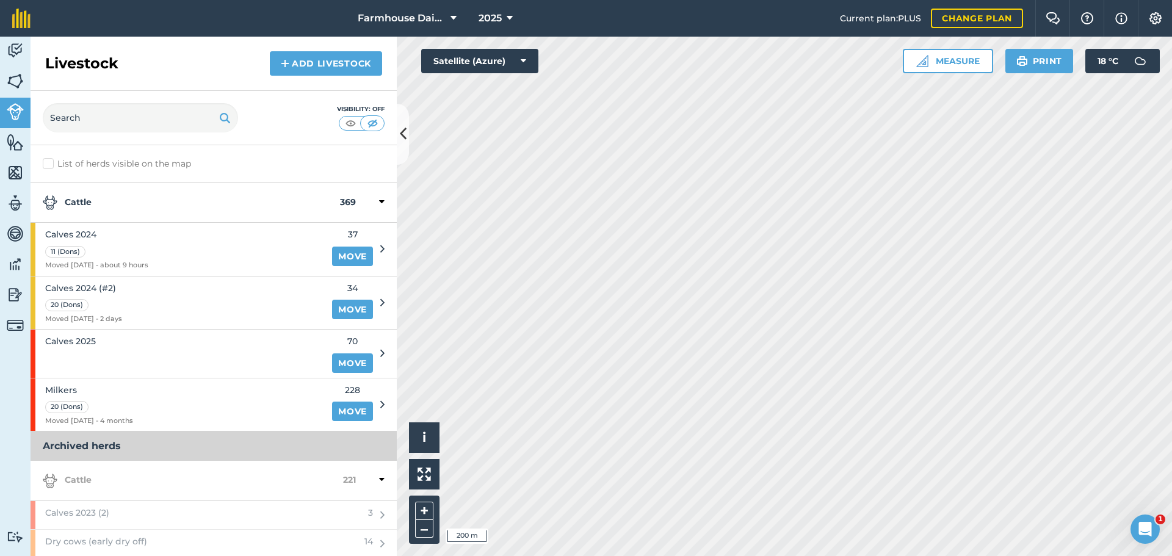
scroll to position [118, 0]
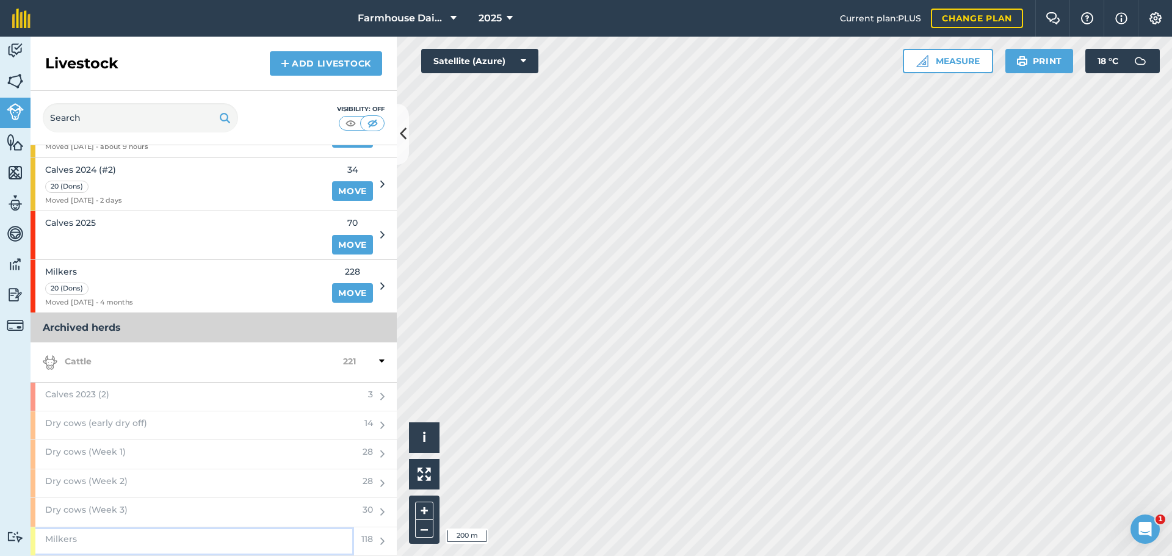
click at [267, 545] on div "Milkers" at bounding box center [193, 542] width 324 height 28
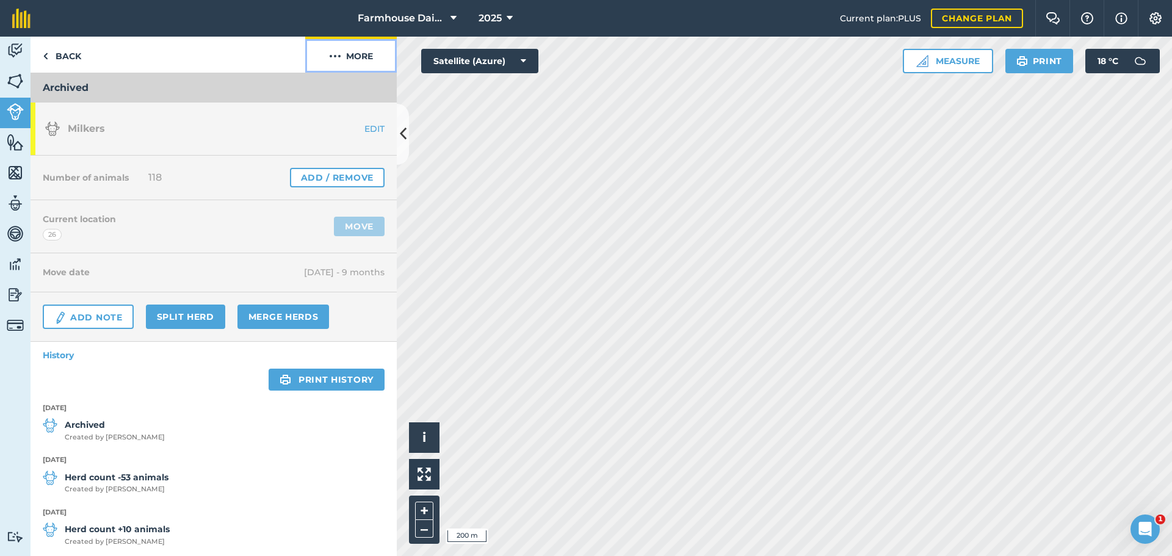
click at [354, 61] on button "More" at bounding box center [351, 55] width 92 height 36
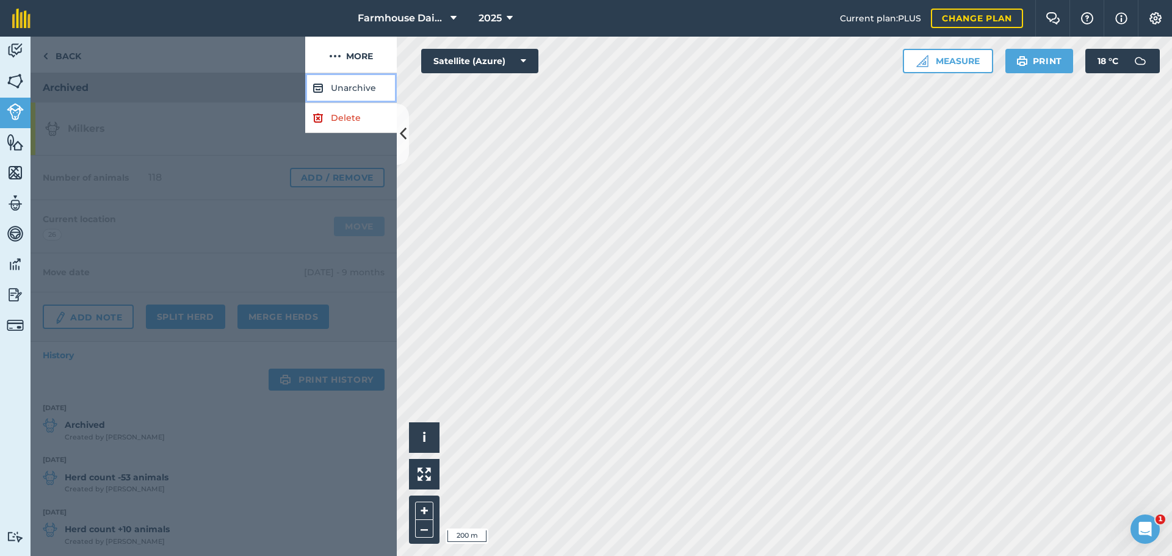
click at [352, 91] on button "Unarchive" at bounding box center [351, 88] width 92 height 30
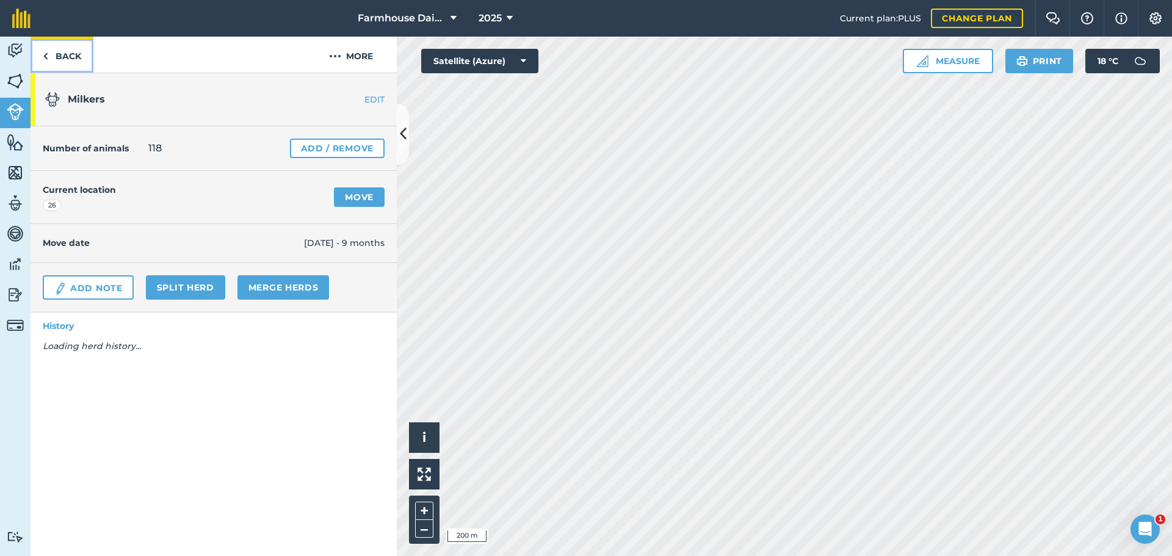
click at [54, 54] on link "Back" at bounding box center [62, 55] width 63 height 36
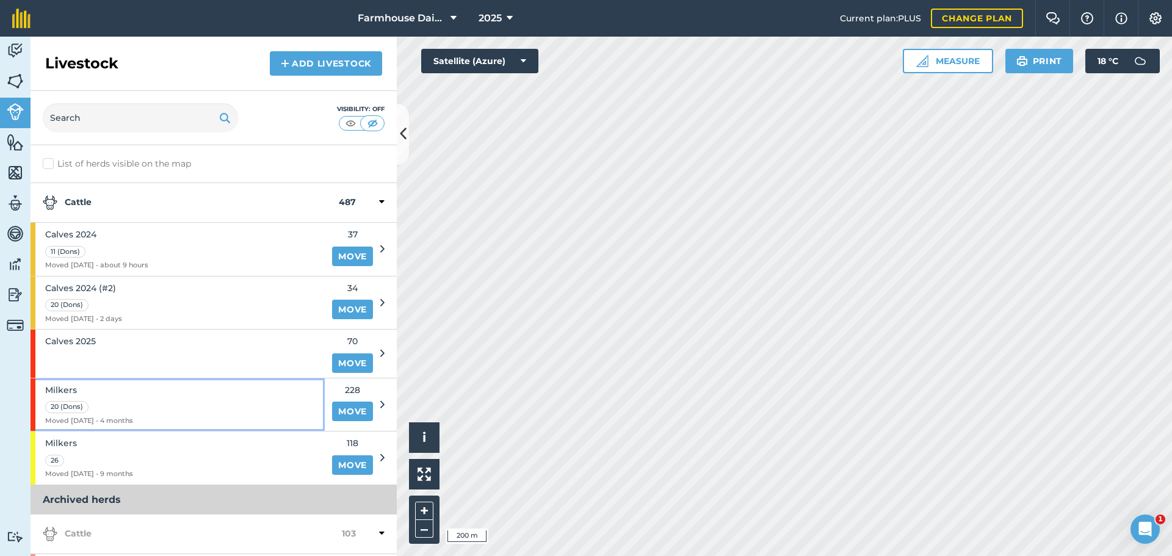
click at [101, 397] on span "Milkers" at bounding box center [89, 389] width 88 height 13
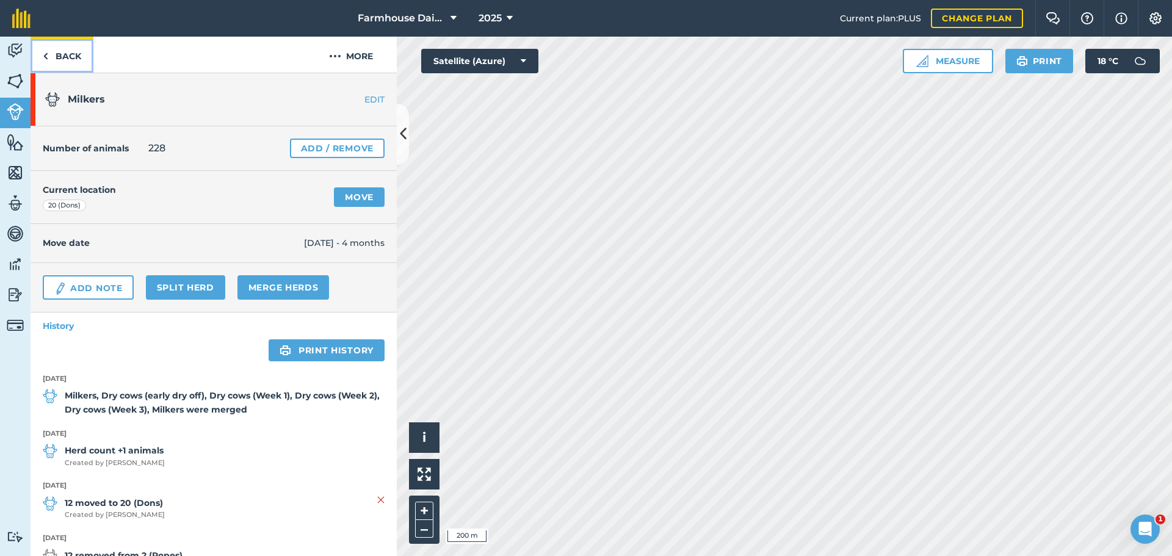
click at [67, 59] on link "Back" at bounding box center [62, 55] width 63 height 36
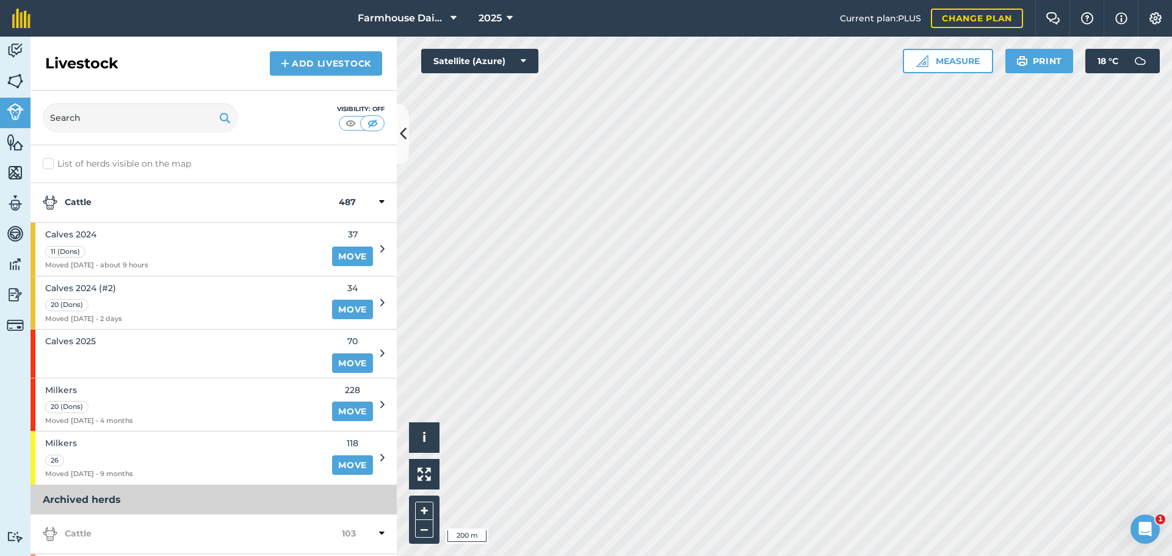
scroll to position [143, 0]
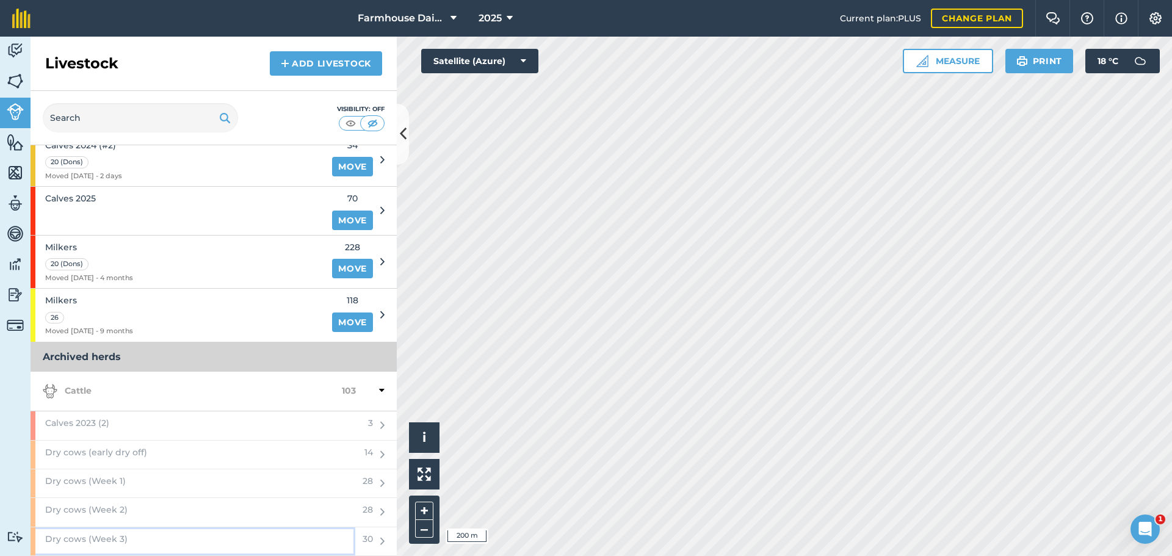
click at [184, 538] on div "Dry cows (Week 3)" at bounding box center [193, 542] width 325 height 28
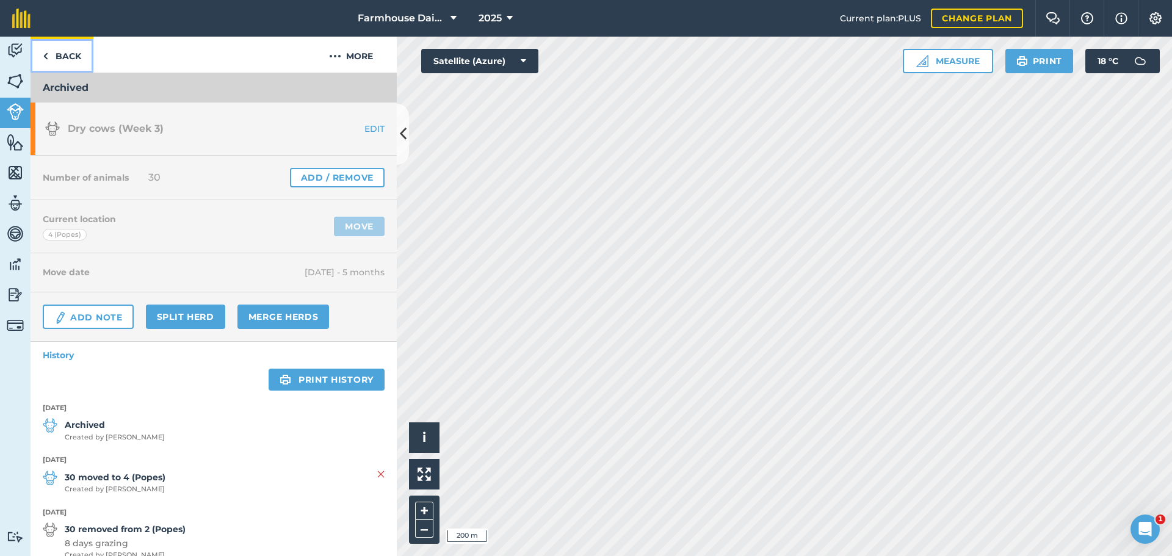
click at [58, 51] on link "Back" at bounding box center [62, 55] width 63 height 36
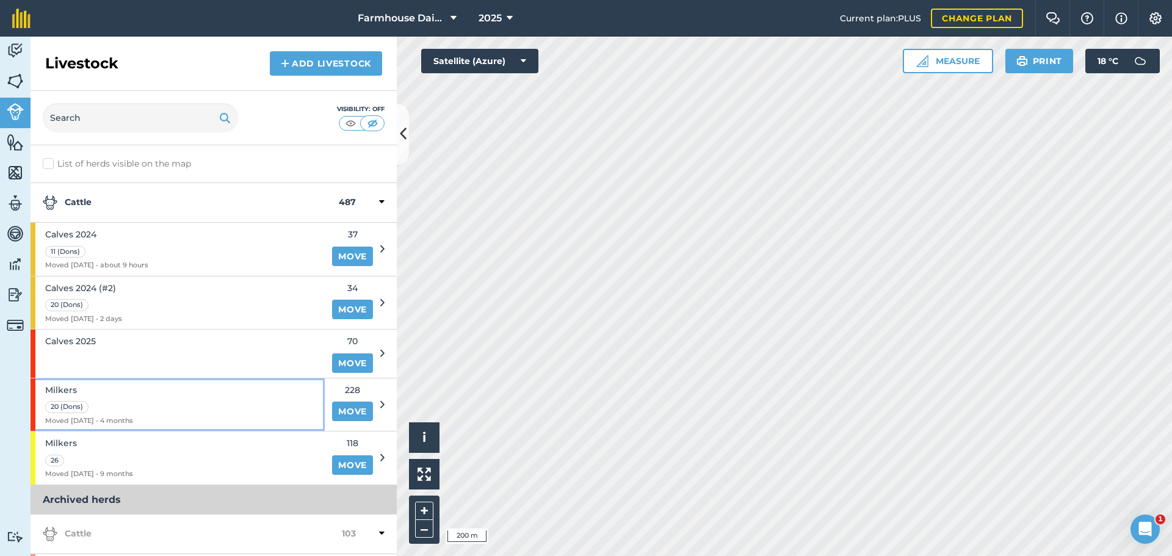
click at [184, 391] on div "Milkers 20 (Dons) Moved [DATE] - 4 months" at bounding box center [178, 405] width 294 height 53
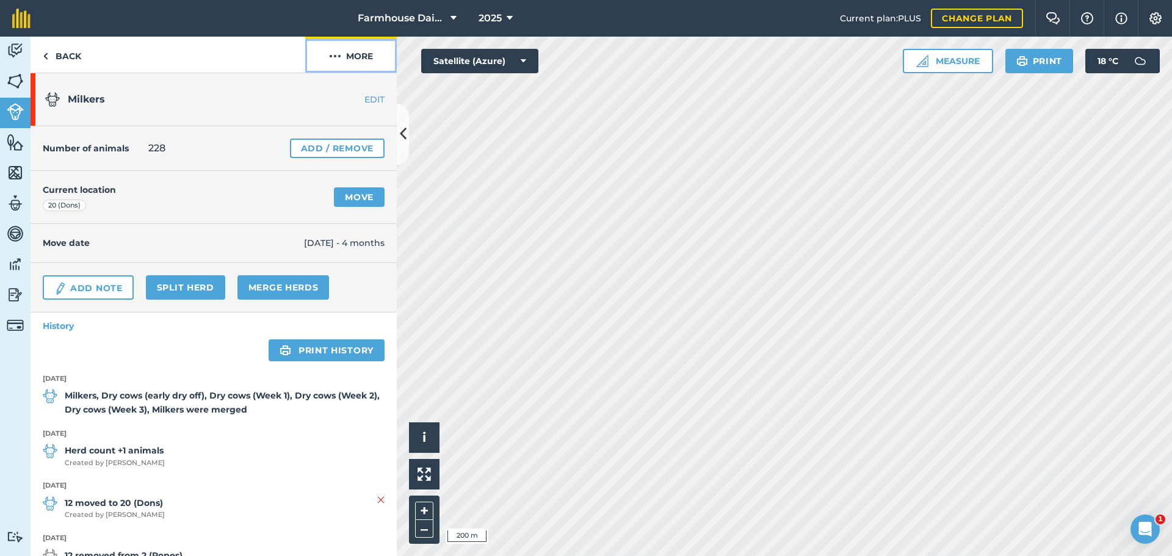
click at [365, 54] on button "More" at bounding box center [351, 55] width 92 height 36
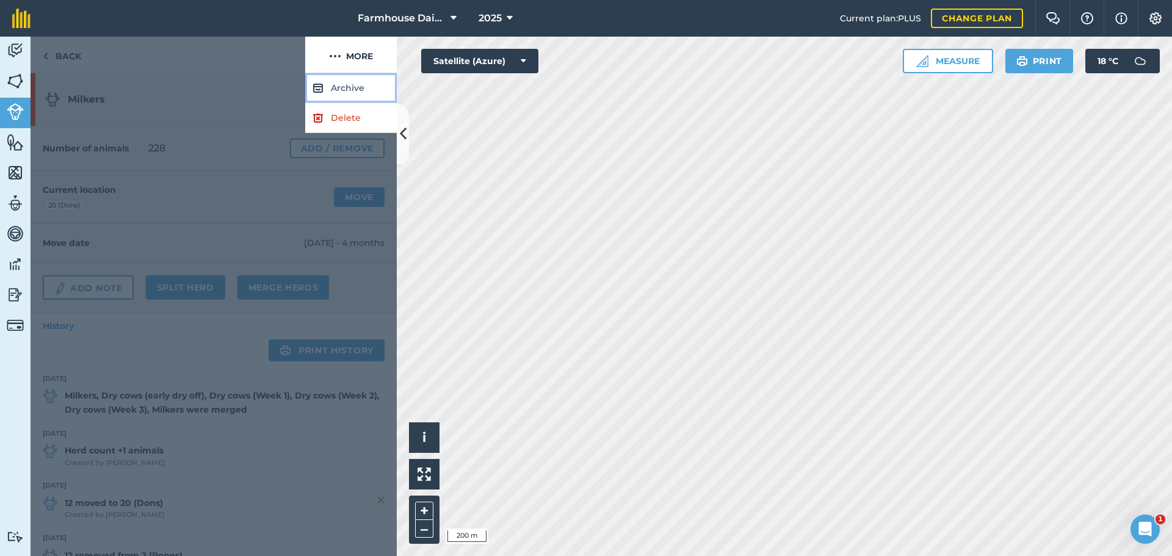
click at [346, 85] on button "Archive" at bounding box center [351, 88] width 92 height 30
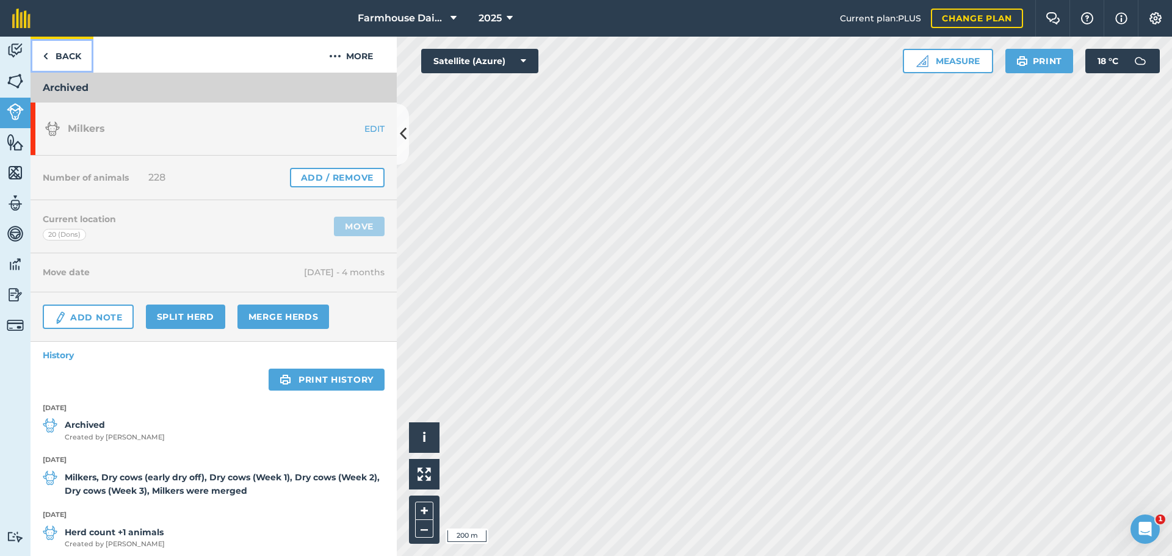
click at [64, 55] on link "Back" at bounding box center [62, 55] width 63 height 36
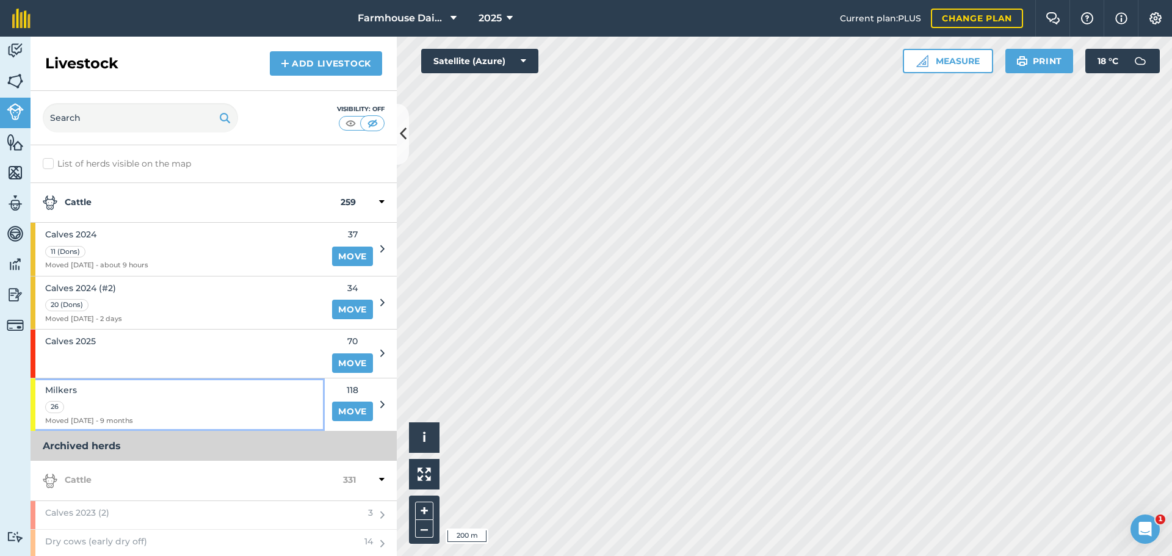
click at [153, 397] on div "Milkers 26 Moved [DATE] - 9 months" at bounding box center [178, 405] width 294 height 53
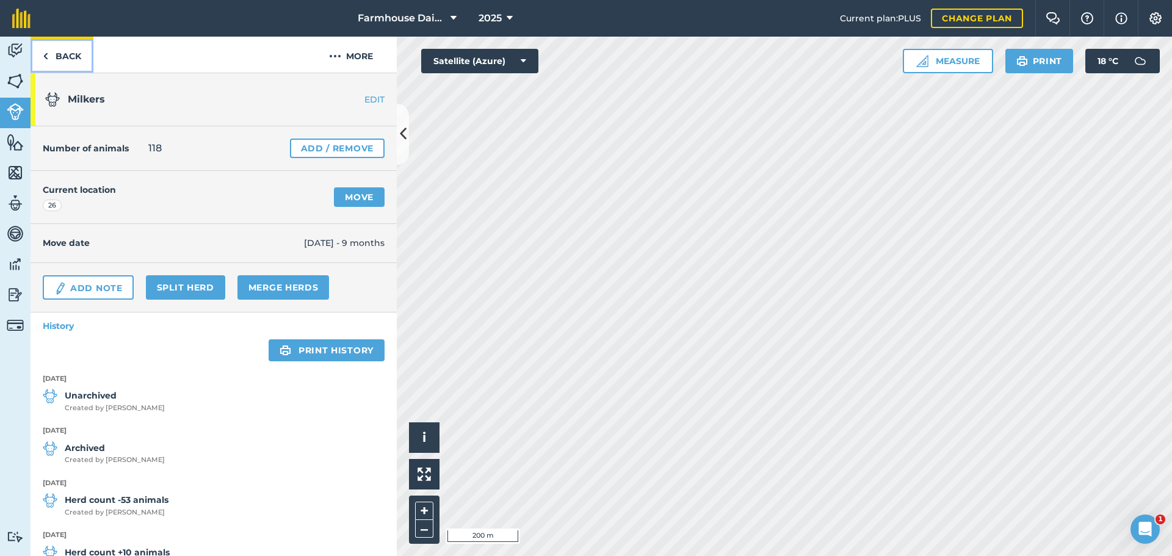
click at [56, 54] on link "Back" at bounding box center [62, 55] width 63 height 36
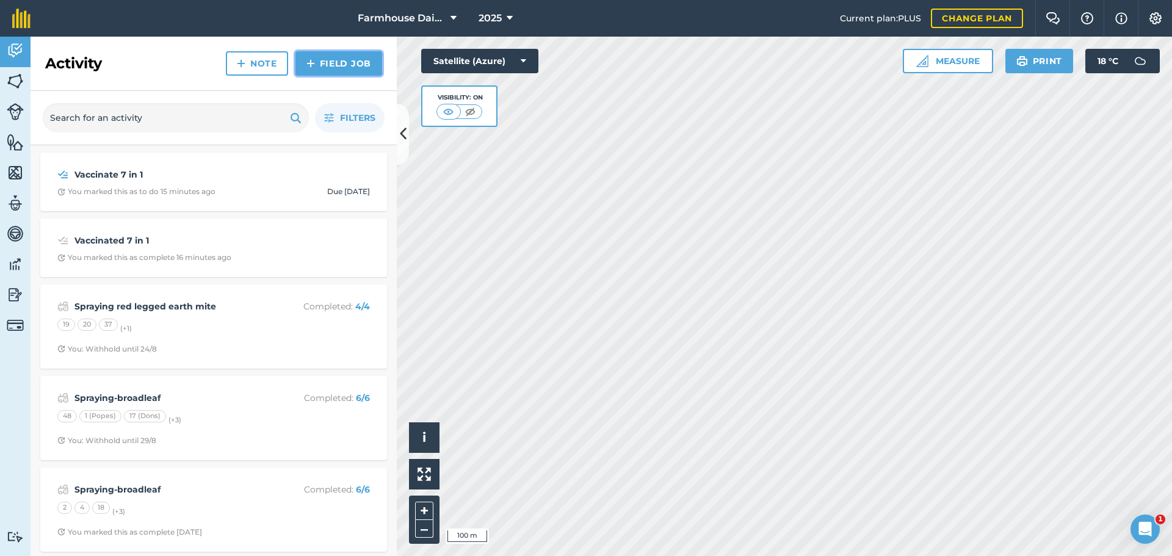
click at [346, 72] on link "Field Job" at bounding box center [339, 63] width 87 height 24
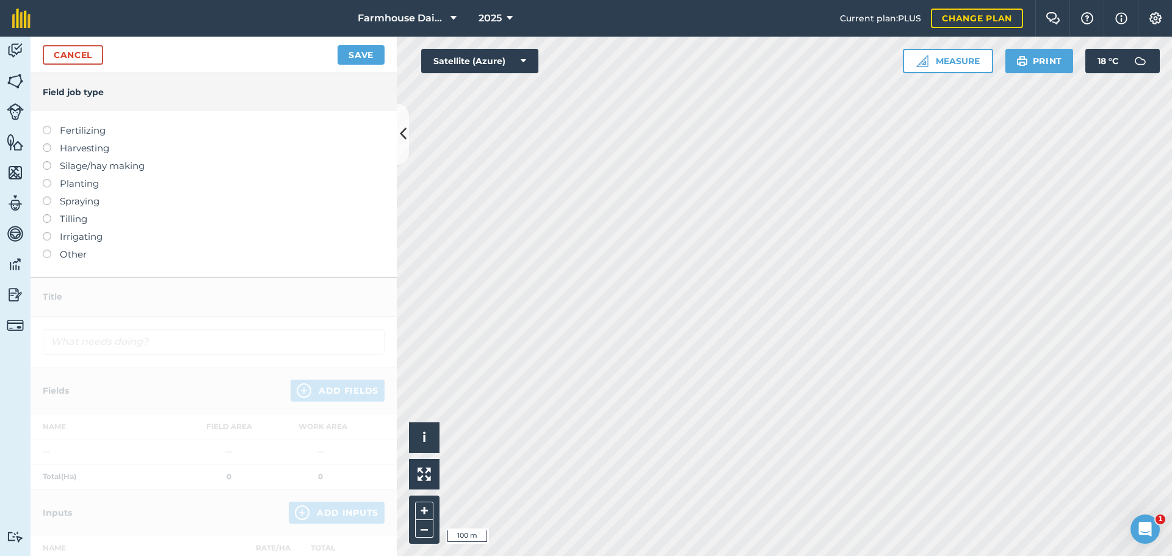
click at [68, 257] on label "Other" at bounding box center [214, 254] width 342 height 15
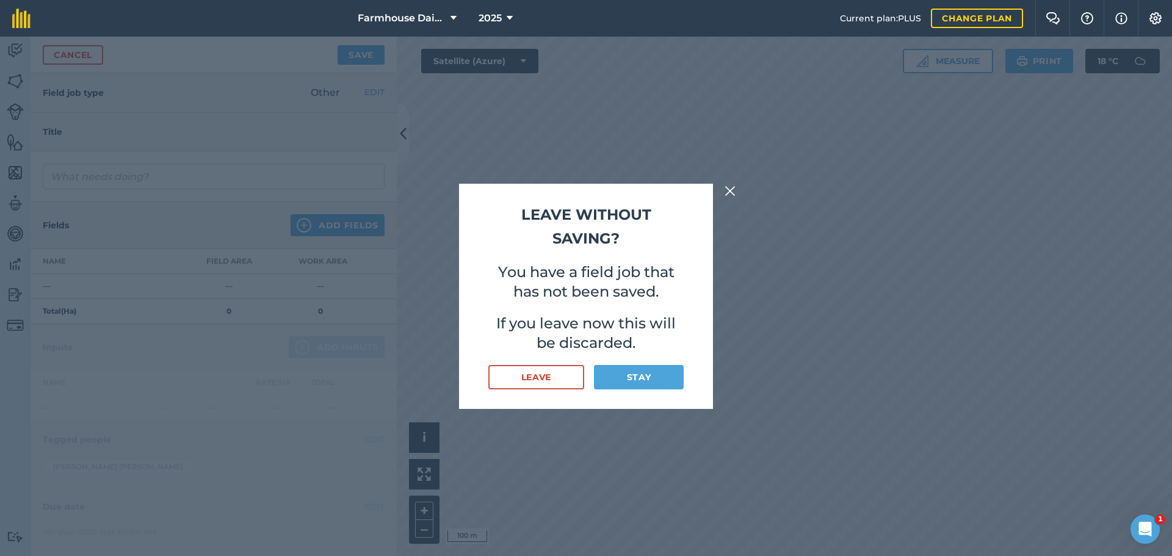
click at [726, 186] on img at bounding box center [730, 191] width 11 height 15
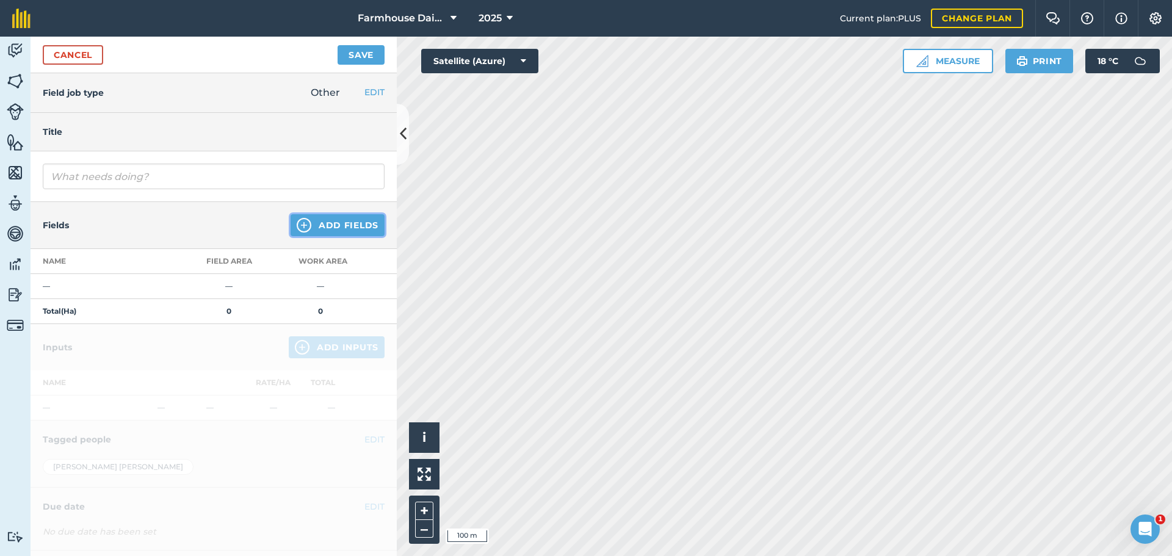
click at [338, 227] on button "Add Fields" at bounding box center [338, 225] width 94 height 22
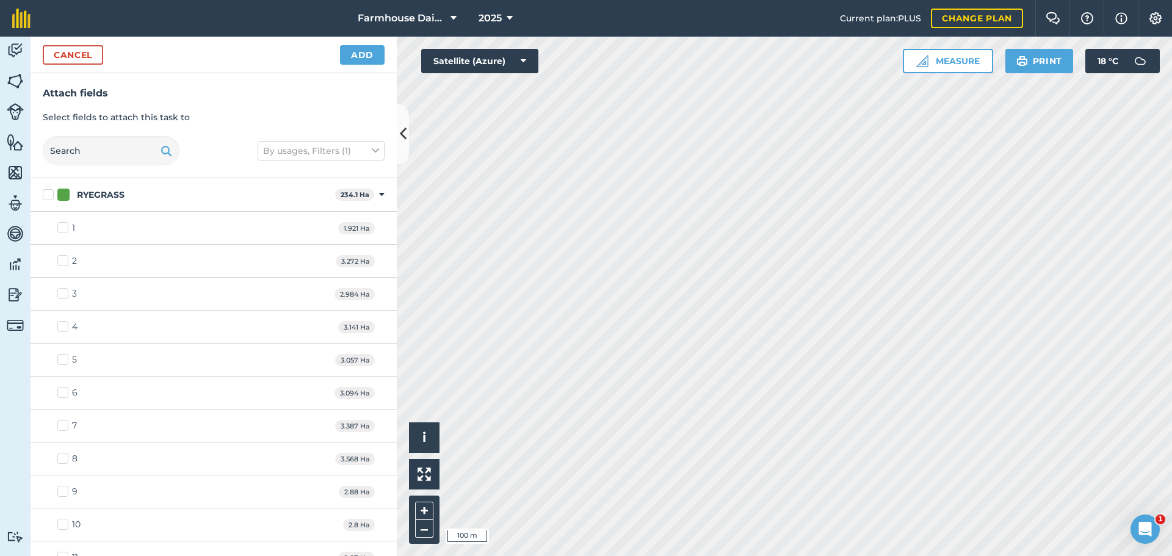
checkbox input "true"
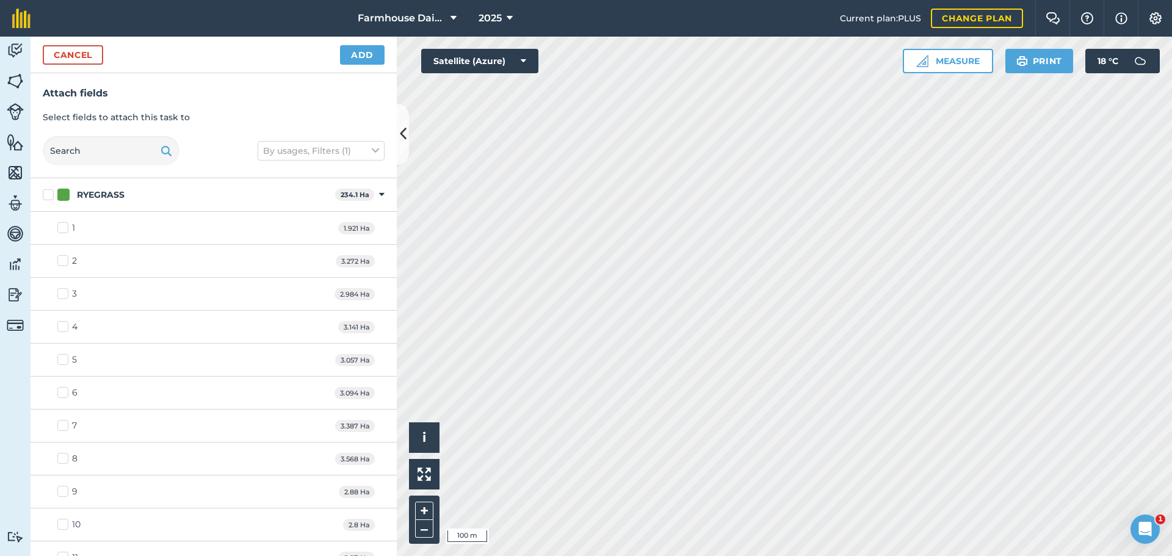
checkbox input "true"
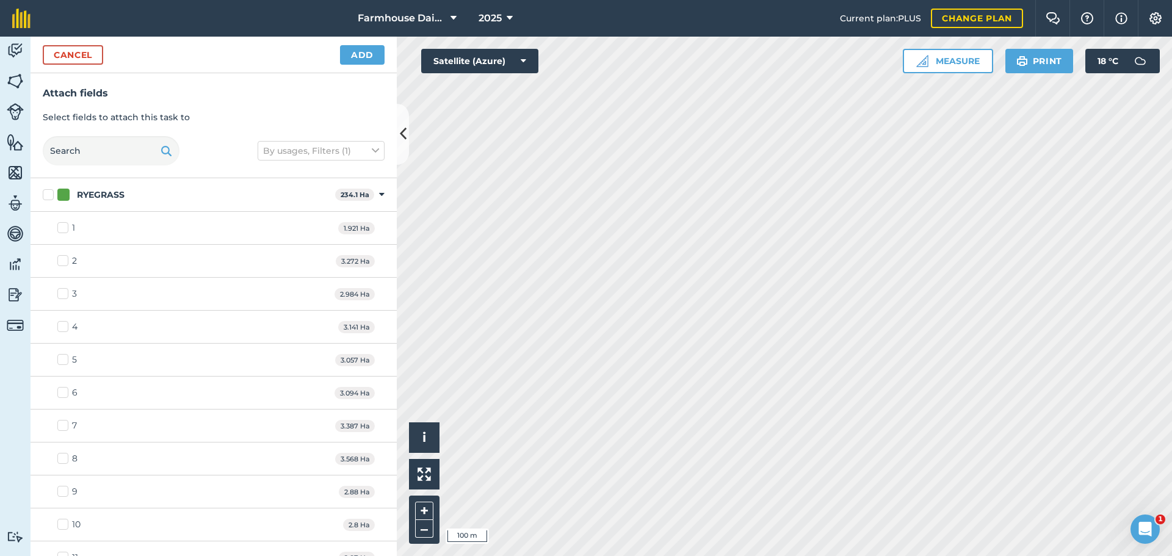
checkbox input "true"
click at [354, 59] on button "Add" at bounding box center [362, 55] width 45 height 20
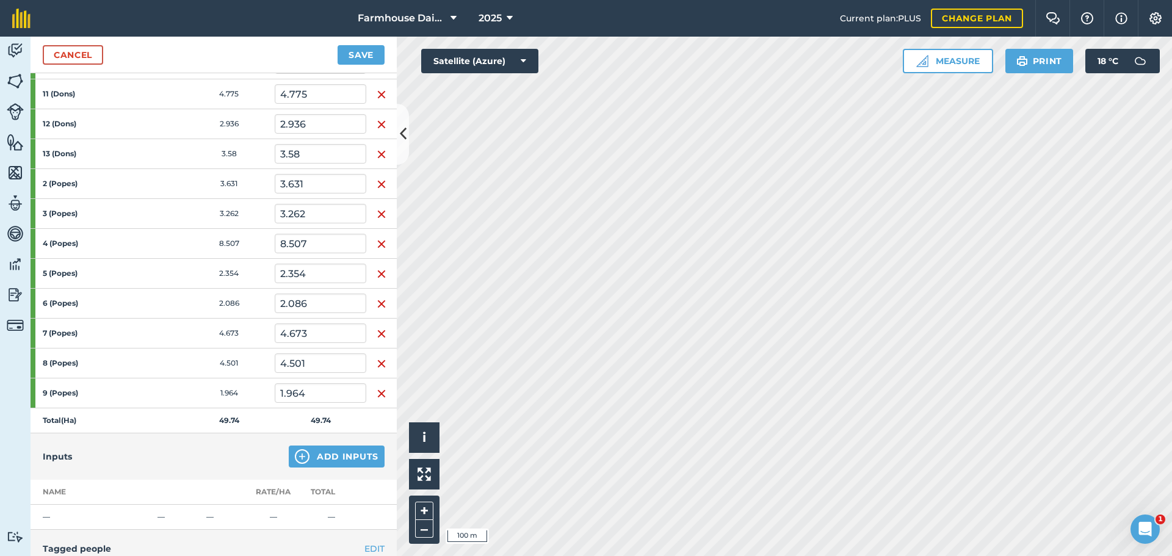
scroll to position [179, 0]
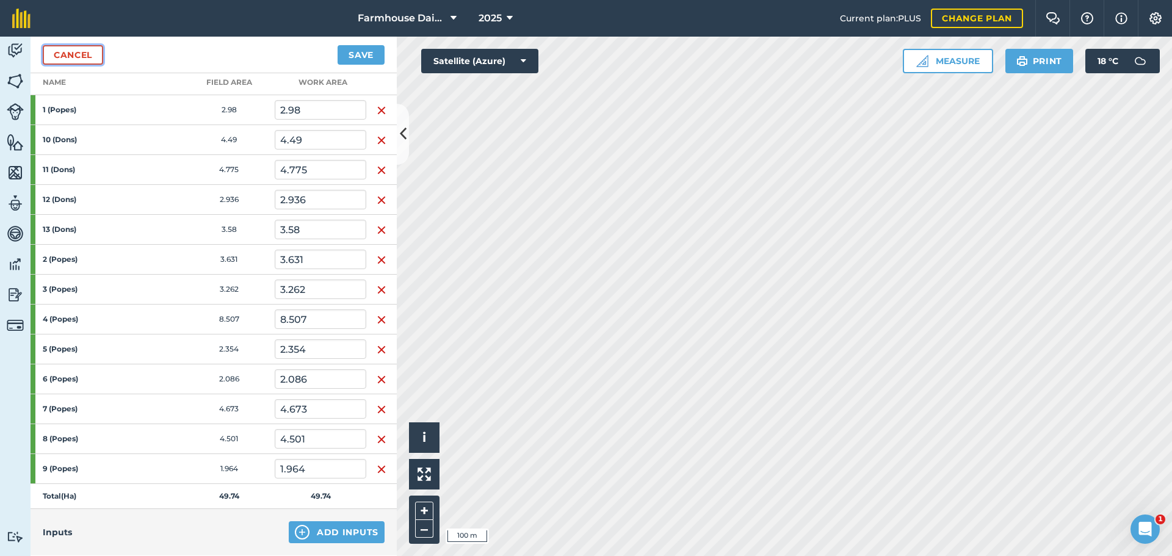
click at [78, 60] on link "Cancel" at bounding box center [73, 55] width 60 height 20
click at [93, 49] on link "Cancel" at bounding box center [73, 55] width 60 height 20
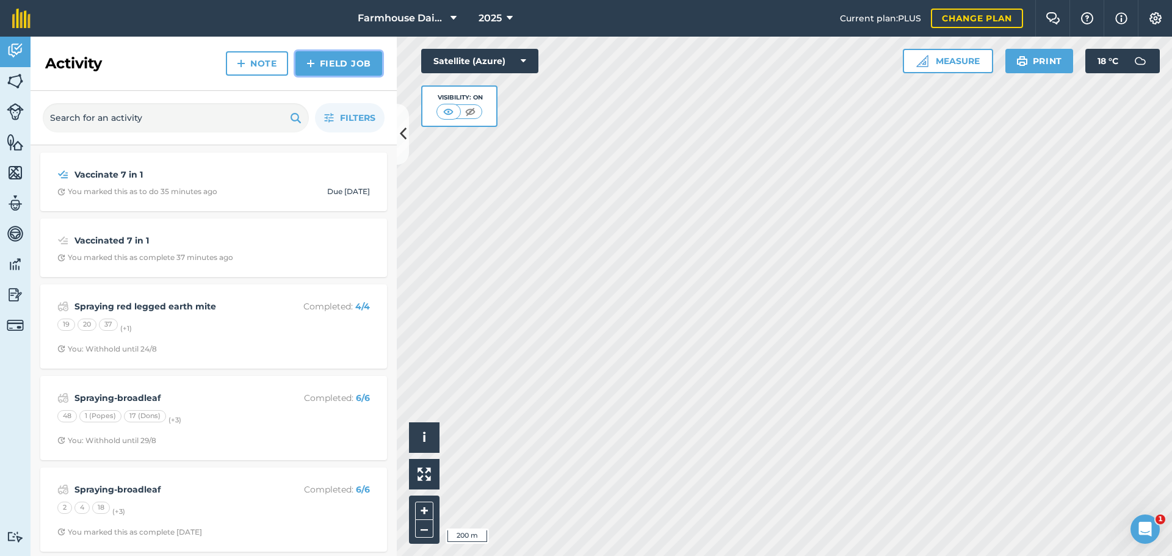
click at [341, 63] on link "Field Job" at bounding box center [339, 63] width 87 height 24
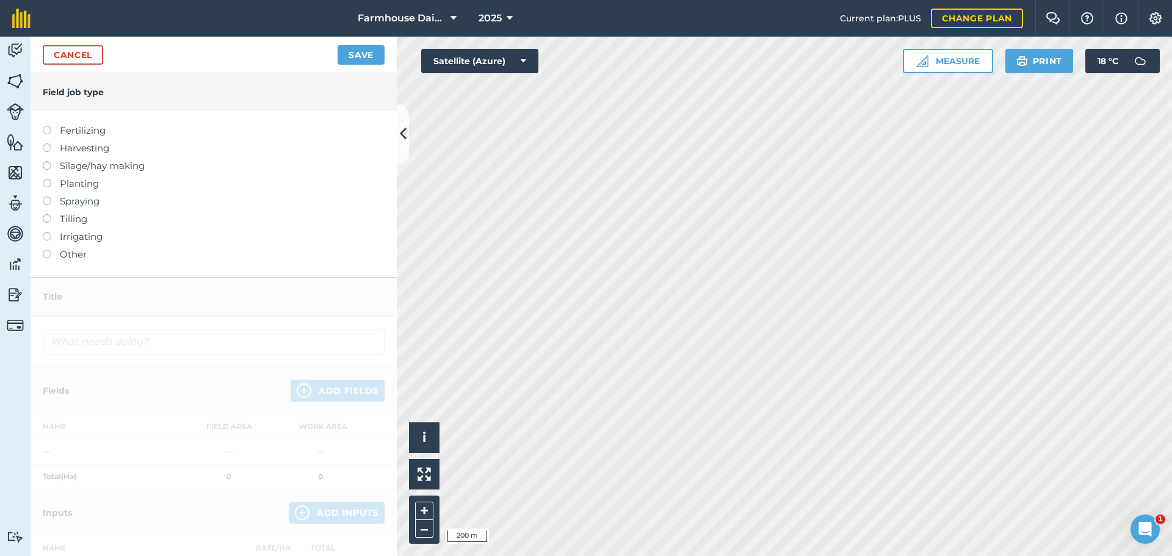
click at [90, 129] on label "Fertilizing" at bounding box center [214, 130] width 342 height 15
type input "Fertilizing"
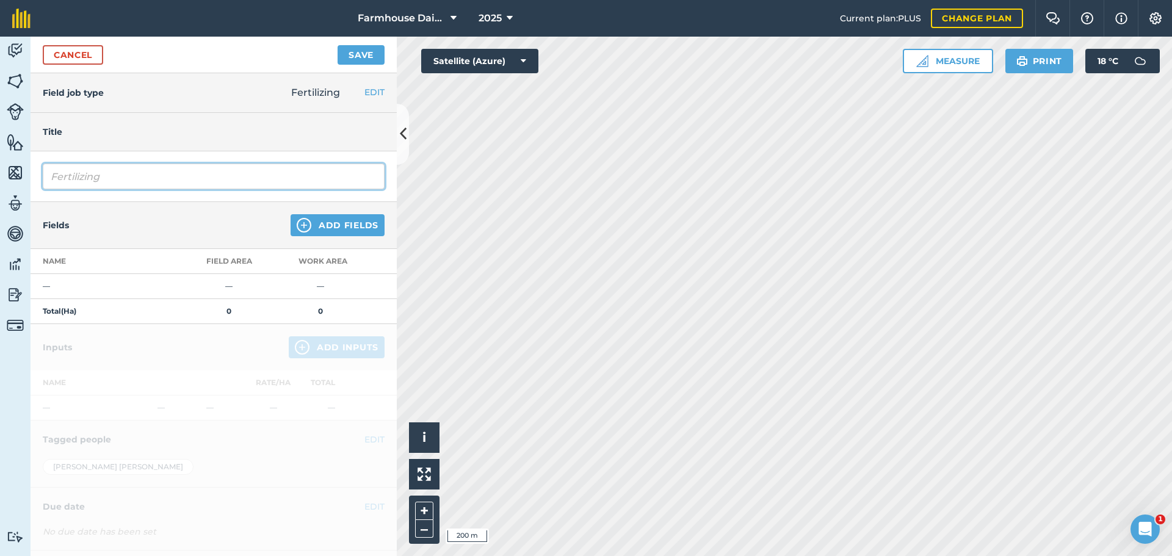
click at [126, 186] on input "Fertilizing" at bounding box center [214, 177] width 342 height 26
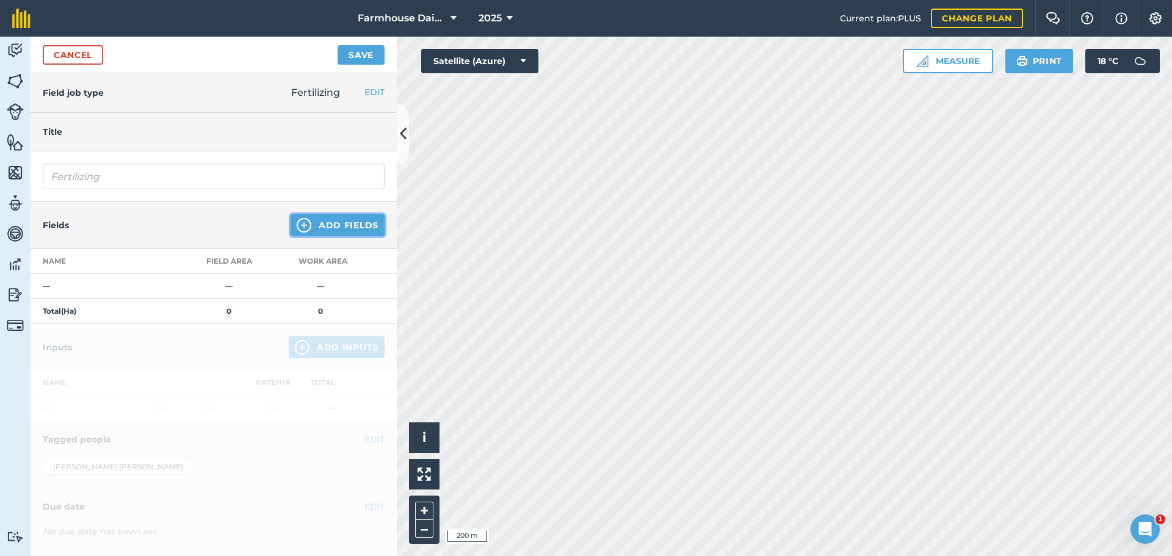
click at [333, 222] on button "Add Fields" at bounding box center [338, 225] width 94 height 22
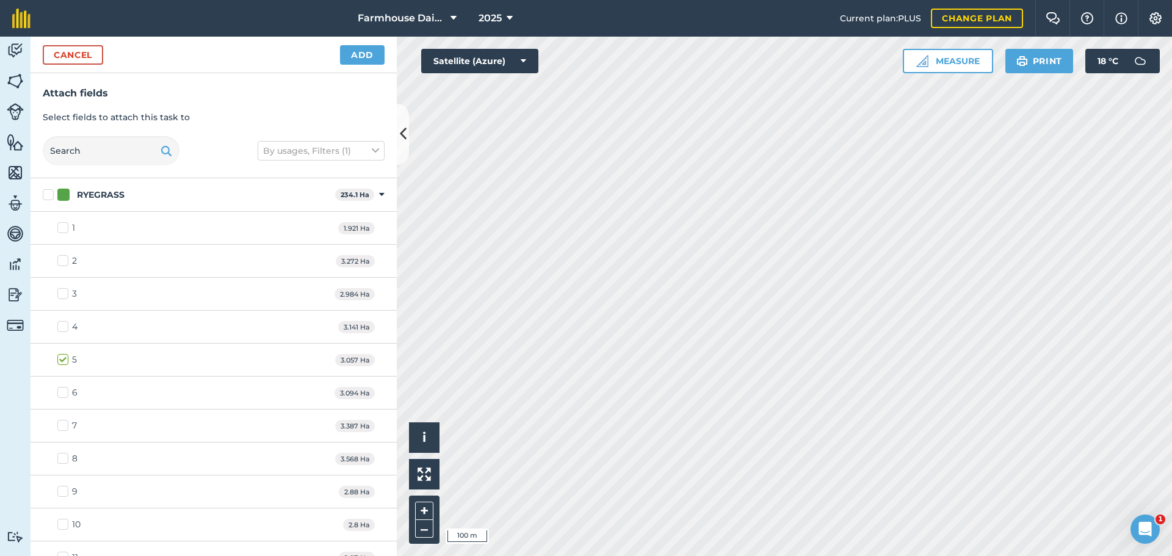
checkbox input "true"
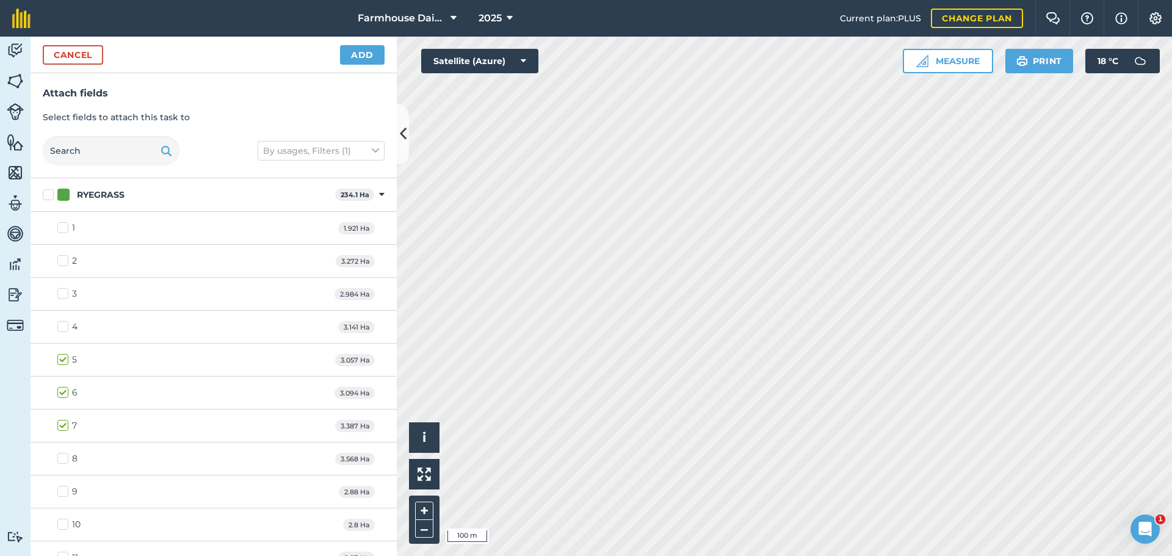
checkbox input "true"
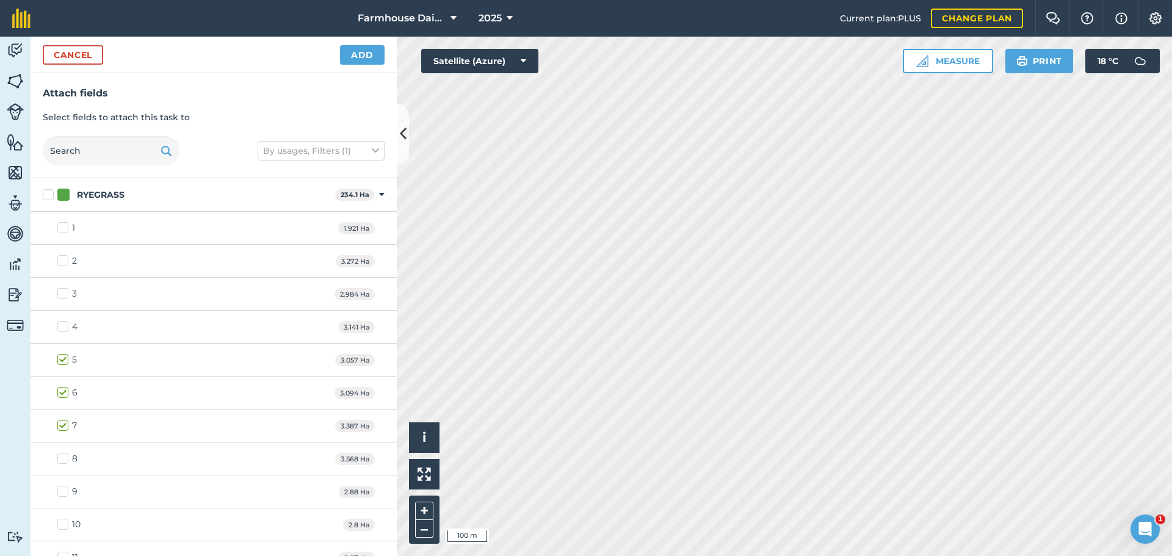
checkbox input "true"
checkbox input "false"
checkbox input "true"
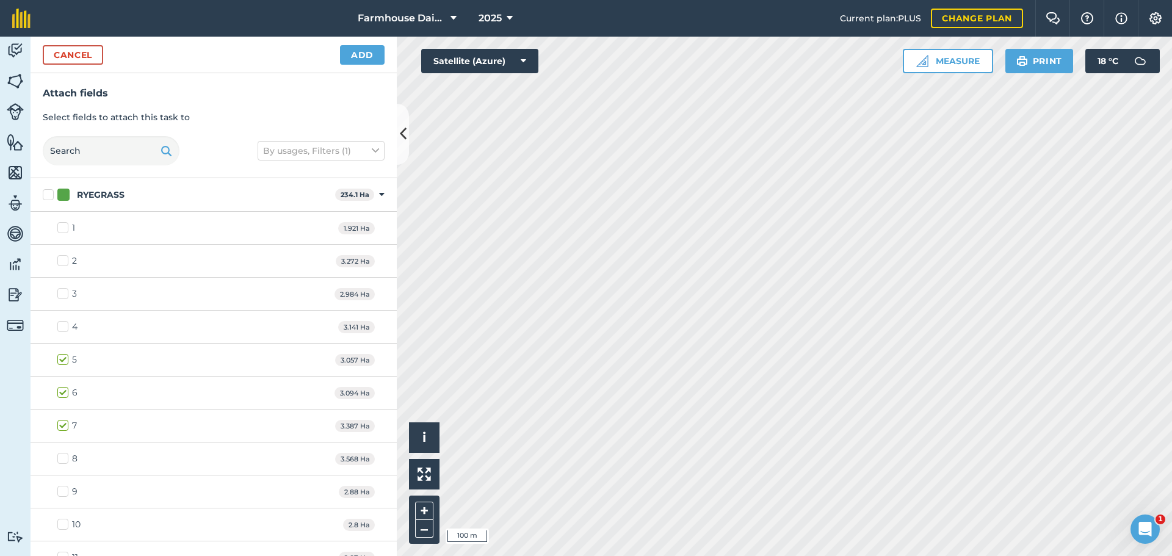
checkbox input "true"
click at [361, 55] on button "Add" at bounding box center [362, 55] width 45 height 20
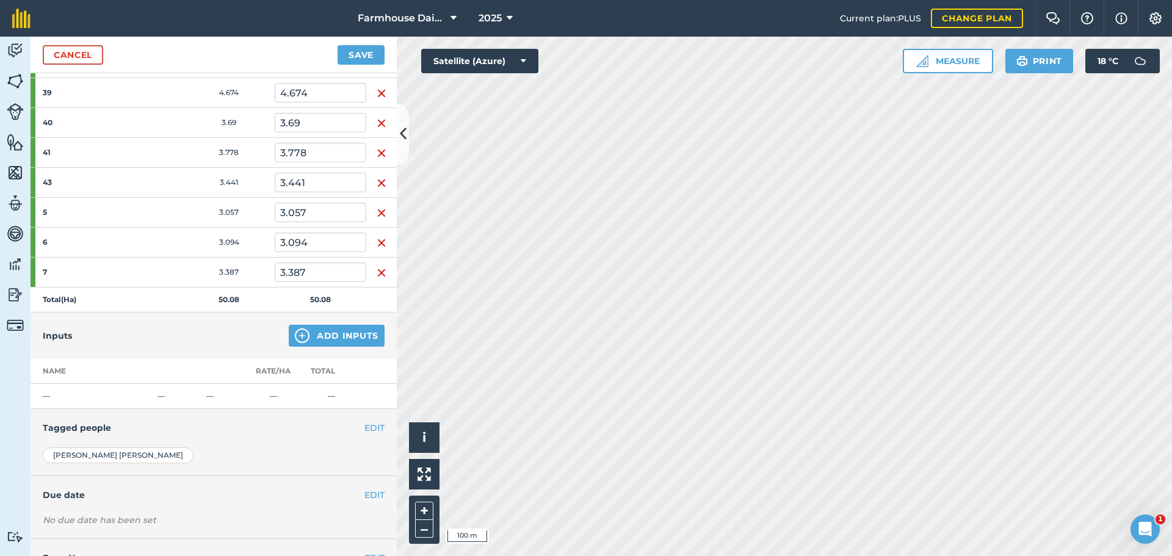
scroll to position [513, 0]
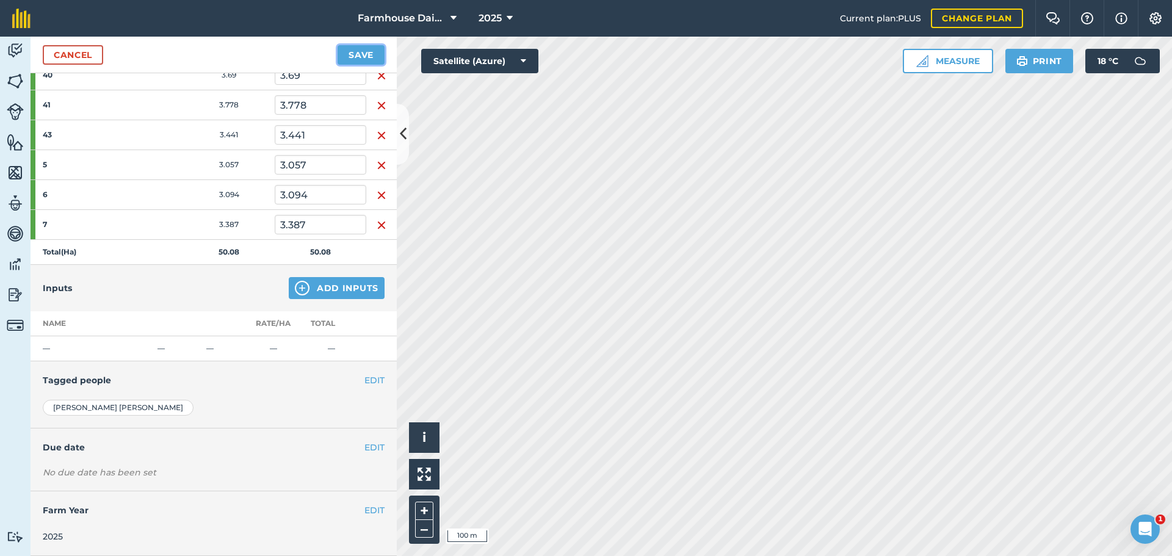
click at [363, 55] on button "Save" at bounding box center [361, 55] width 47 height 20
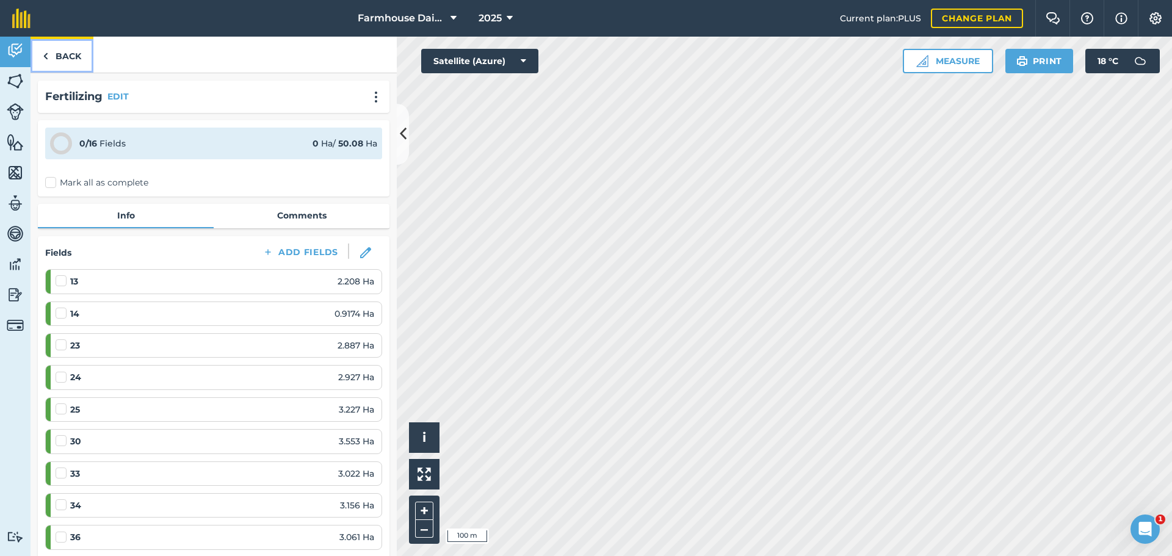
click at [81, 59] on link "Back" at bounding box center [62, 55] width 63 height 36
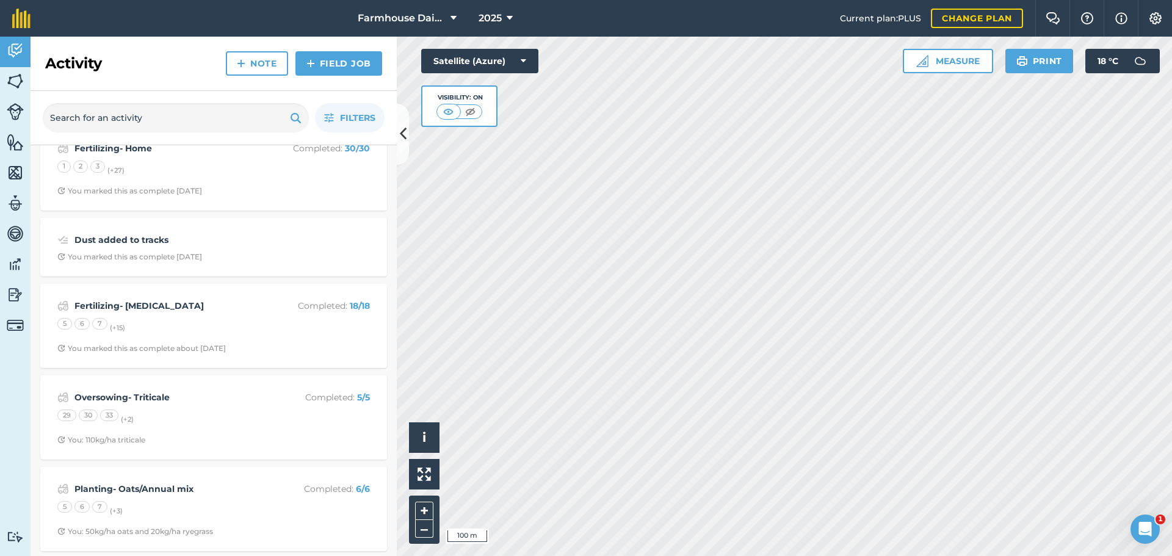
scroll to position [733, 0]
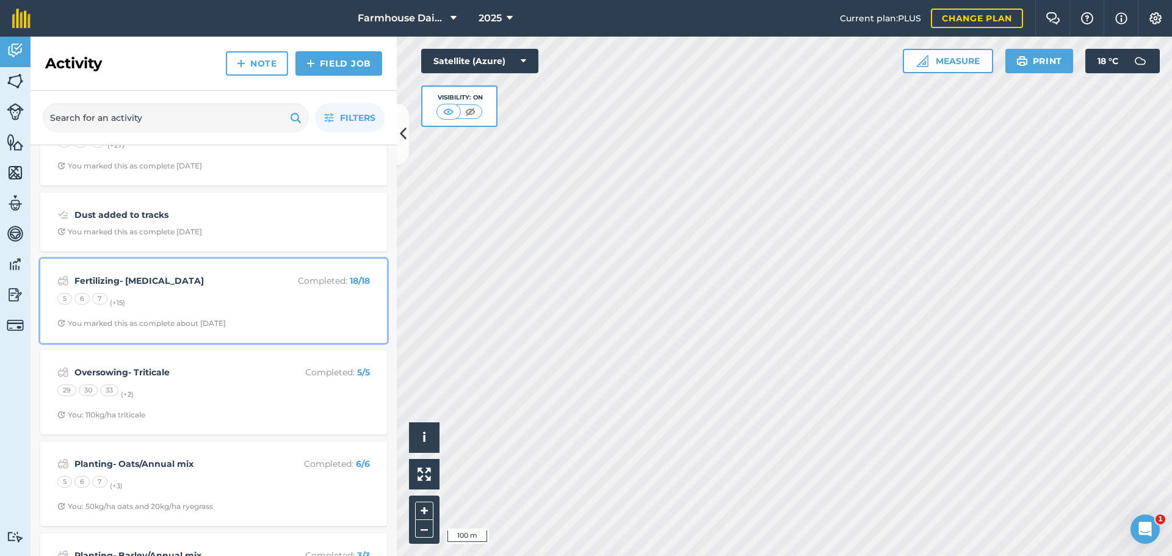
click at [154, 295] on div "5 6 7 (+ 15 )" at bounding box center [213, 301] width 313 height 16
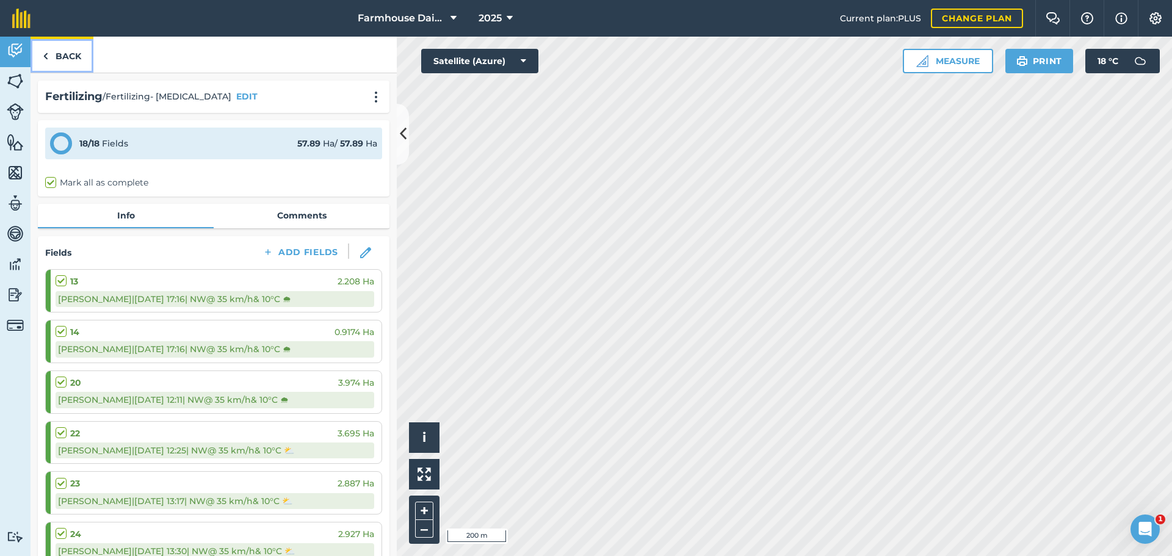
click at [50, 55] on link "Back" at bounding box center [62, 55] width 63 height 36
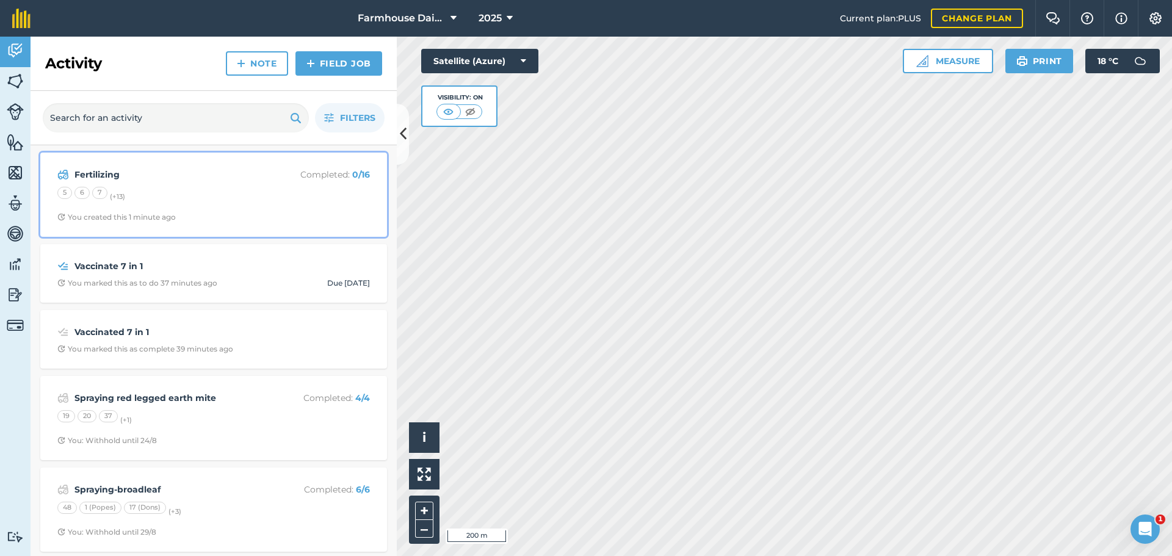
click at [184, 212] on span "You created this 1 minute ago" at bounding box center [213, 217] width 313 height 10
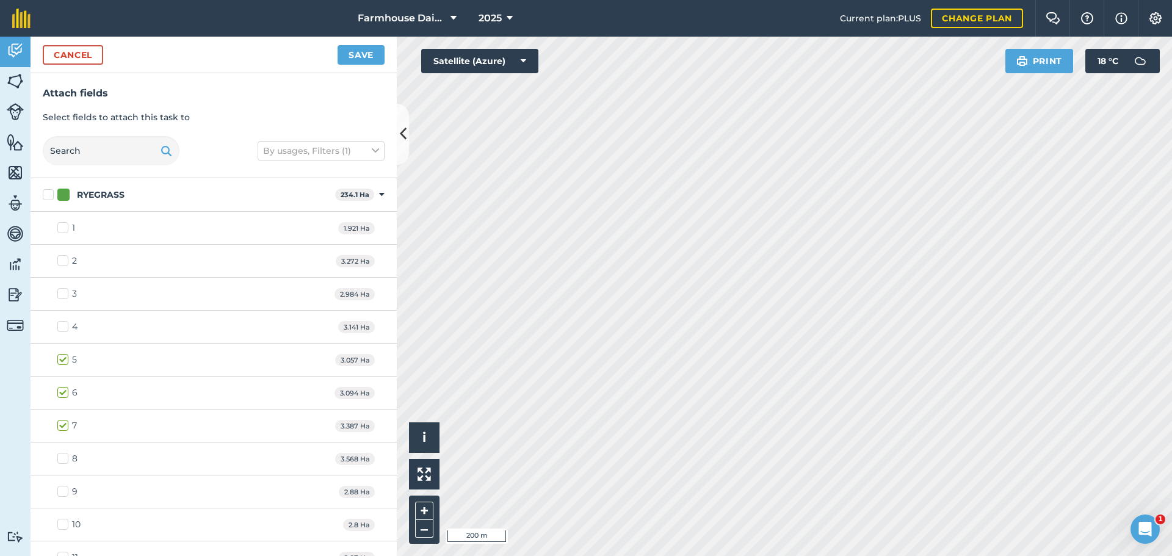
checkbox input "true"
click at [357, 57] on button "Save" at bounding box center [361, 55] width 47 height 20
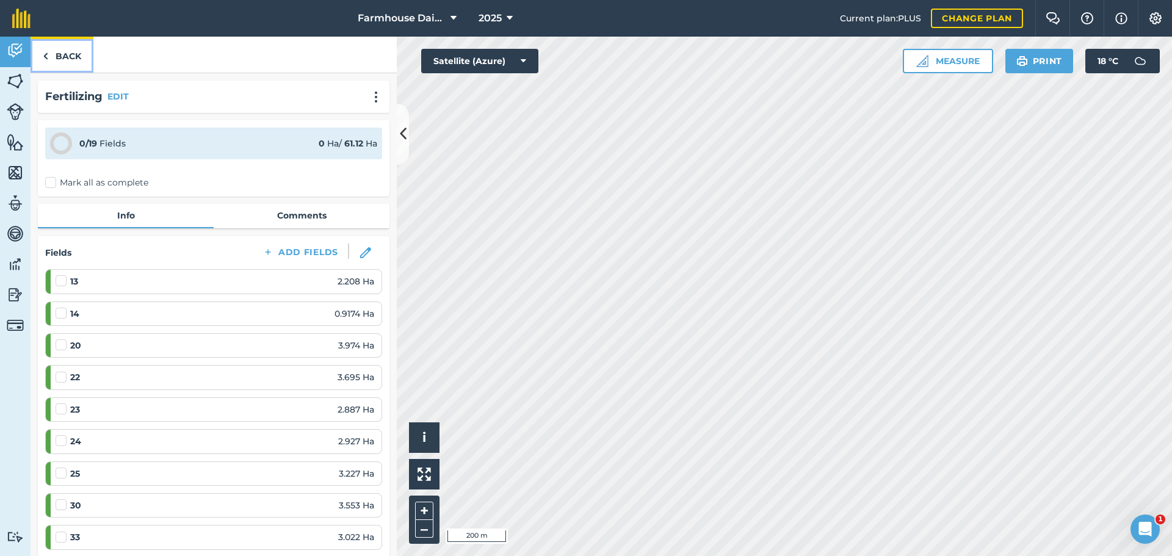
click at [84, 59] on link "Back" at bounding box center [62, 55] width 63 height 36
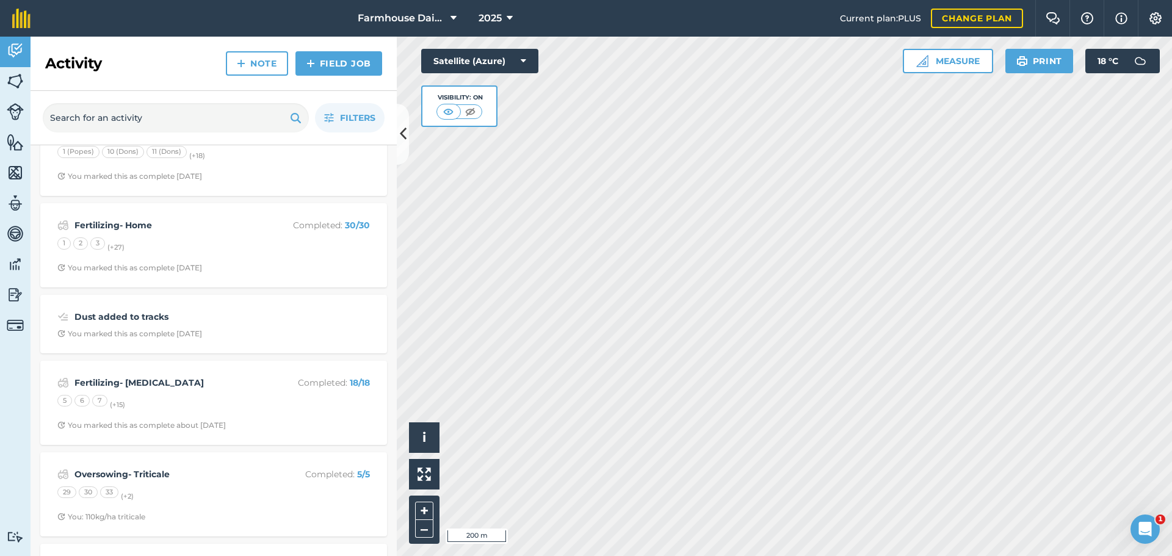
scroll to position [672, 0]
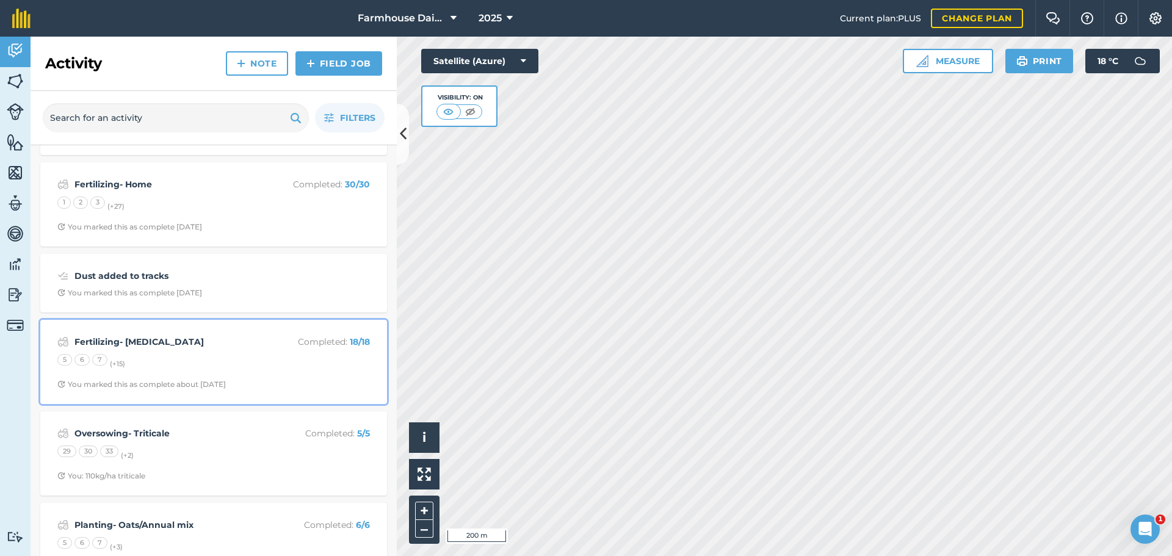
click at [172, 369] on div "5 6 7 (+ 15 )" at bounding box center [213, 362] width 313 height 16
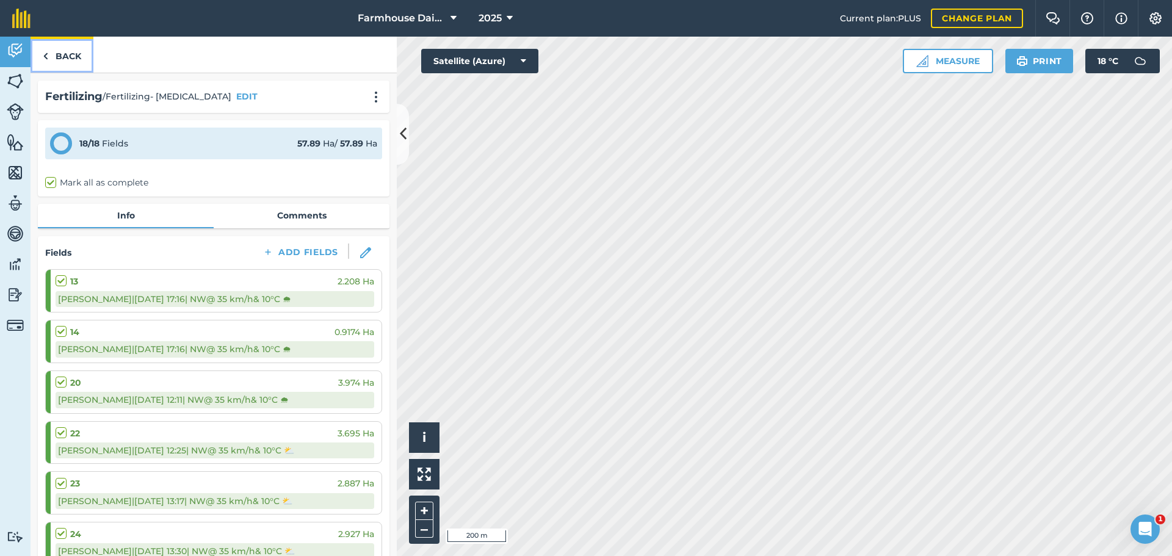
click at [78, 51] on link "Back" at bounding box center [62, 55] width 63 height 36
